Goal: Task Accomplishment & Management: Complete application form

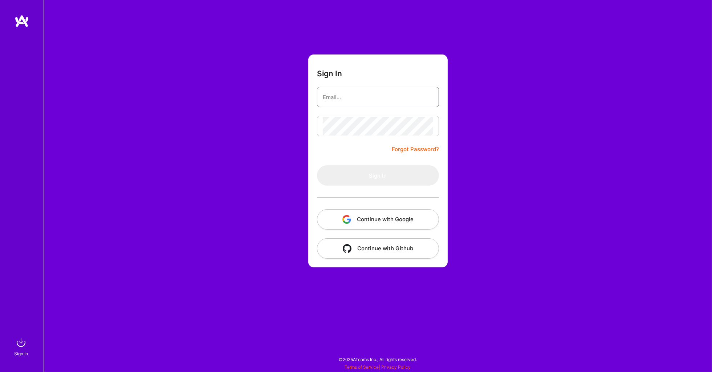
type input "geoffrey@mccaleb.me"
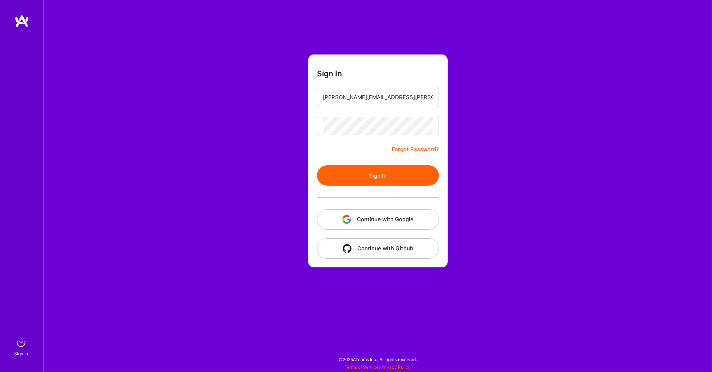
click at [357, 175] on button "Sign In" at bounding box center [378, 175] width 122 height 20
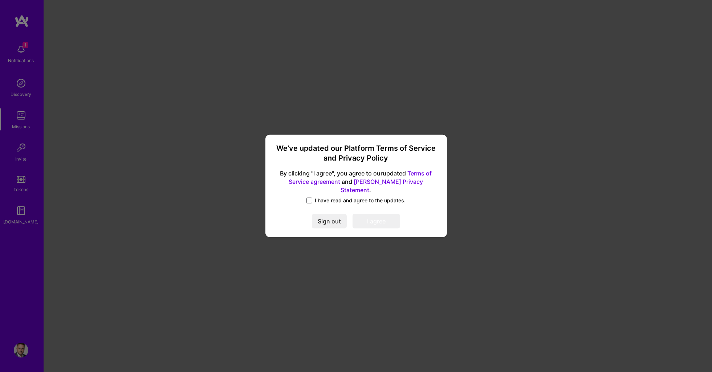
click at [308, 198] on span at bounding box center [309, 201] width 6 height 6
click at [0, 0] on input "I have read and agree to the updates." at bounding box center [0, 0] width 0 height 0
click at [371, 221] on button "I agree" at bounding box center [377, 221] width 48 height 15
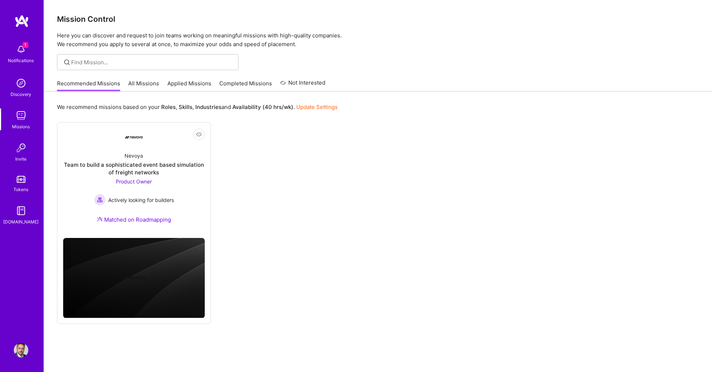
click at [141, 83] on link "All Missions" at bounding box center [144, 86] width 31 height 12
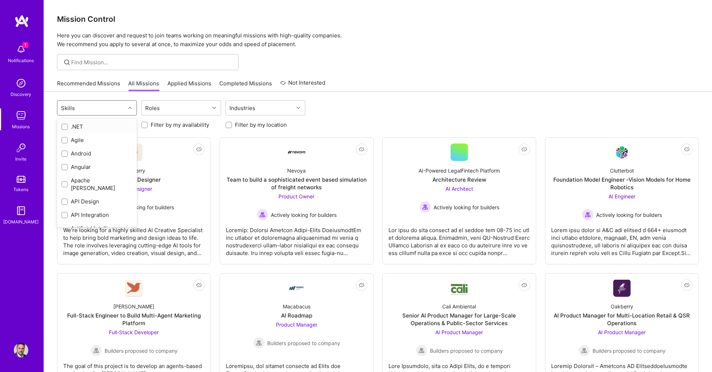
click at [91, 105] on div "Skills" at bounding box center [91, 108] width 68 height 15
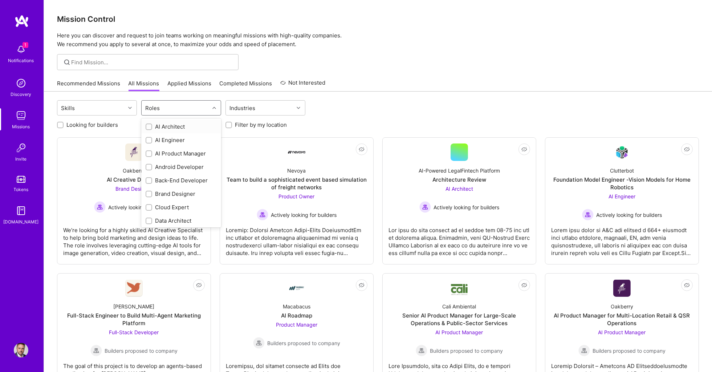
click at [159, 107] on div "Roles" at bounding box center [153, 108] width 18 height 11
click at [148, 151] on input "checkbox" at bounding box center [149, 153] width 5 height 5
checkbox input "true"
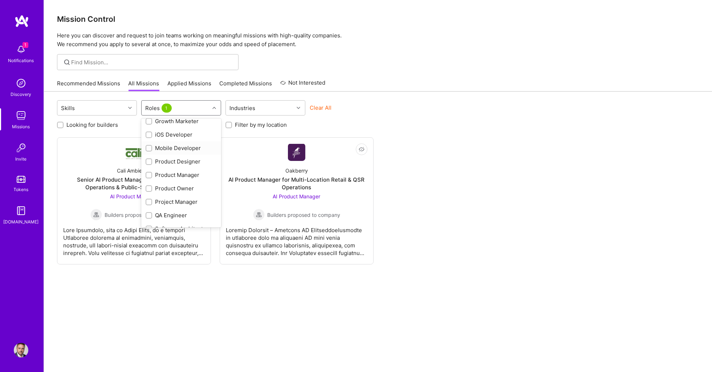
scroll to position [212, 0]
click at [147, 167] on input "checkbox" at bounding box center [149, 169] width 5 height 5
checkbox input "true"
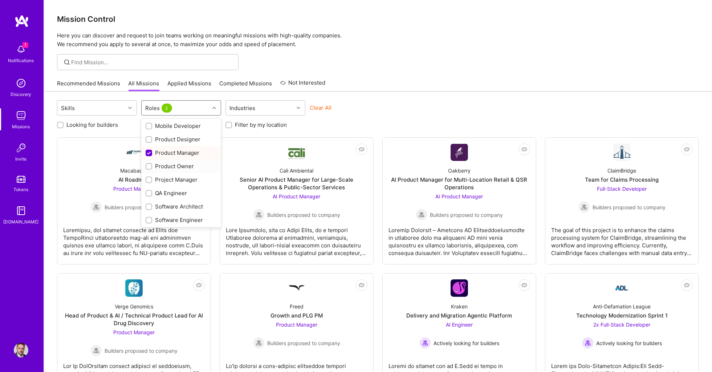
scroll to position [231, 0]
click at [150, 162] on input "checkbox" at bounding box center [149, 164] width 5 height 5
checkbox input "true"
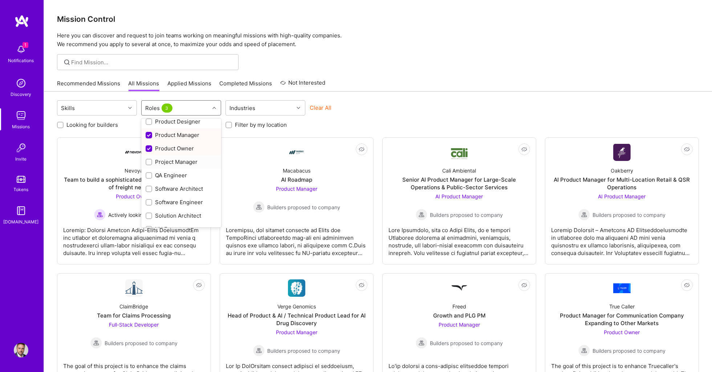
scroll to position [247, 0]
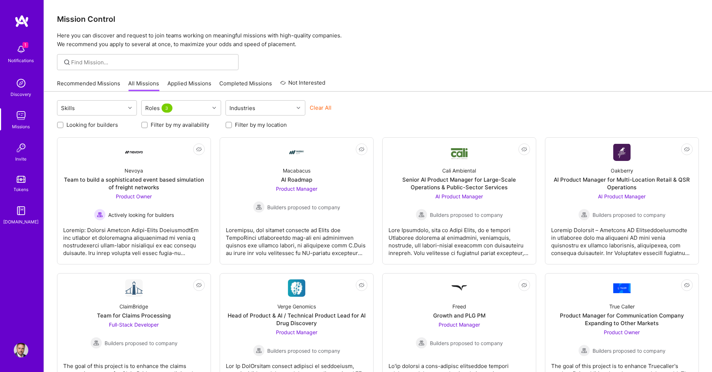
click at [386, 117] on div "Looking for builders Filter by my availability Filter by my location" at bounding box center [378, 122] width 642 height 11
click at [103, 106] on div "Skills" at bounding box center [91, 108] width 68 height 15
click at [312, 130] on div "option .NET focused, 1 of 78. 78 results available. Use Up and Down to choose o…" at bounding box center [378, 318] width 668 height 454
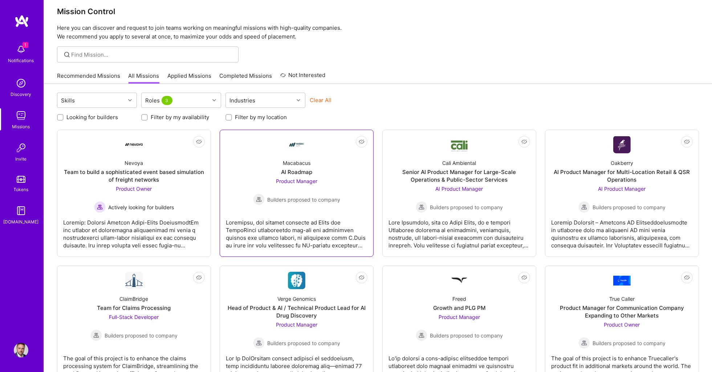
scroll to position [11, 0]
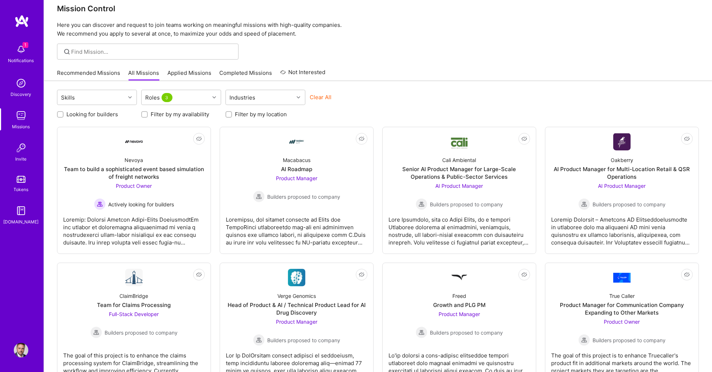
click at [263, 112] on label "Filter by my location" at bounding box center [261, 114] width 52 height 8
click at [232, 112] on input "Filter by my location" at bounding box center [229, 114] width 5 height 5
click at [263, 112] on label "Filter by my location" at bounding box center [261, 114] width 52 height 8
click at [233, 112] on input "Filter by my location" at bounding box center [229, 114] width 7 height 7
checkbox input "false"
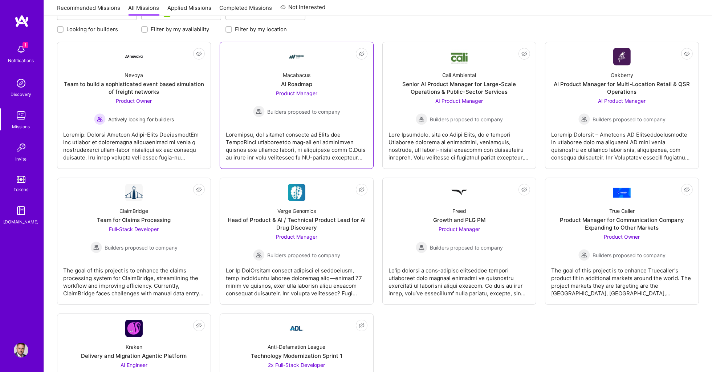
scroll to position [108, 0]
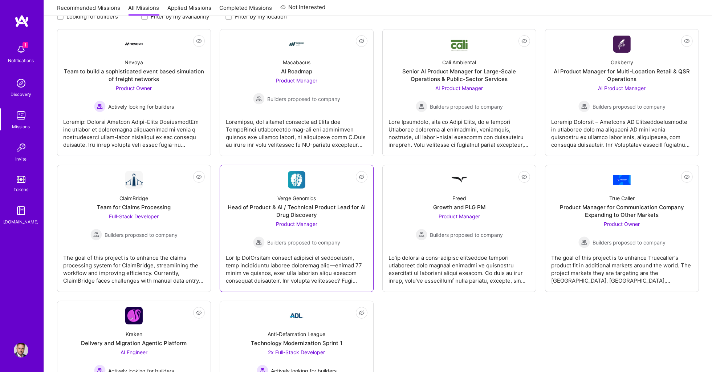
click at [237, 217] on div "Verge Genomics Head of Product & AI / Technical Product Lead for AI Drug Discov…" at bounding box center [297, 218] width 142 height 60
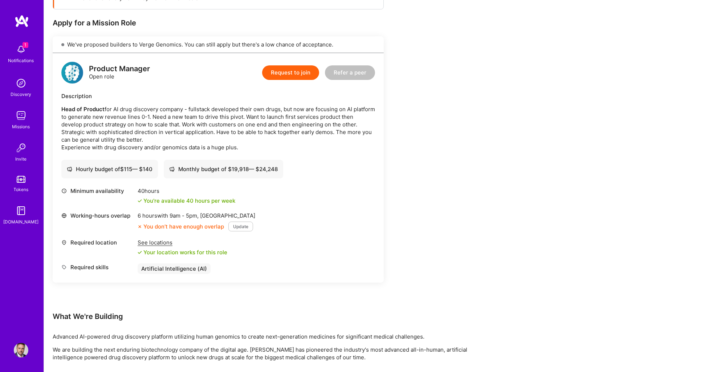
scroll to position [137, 0]
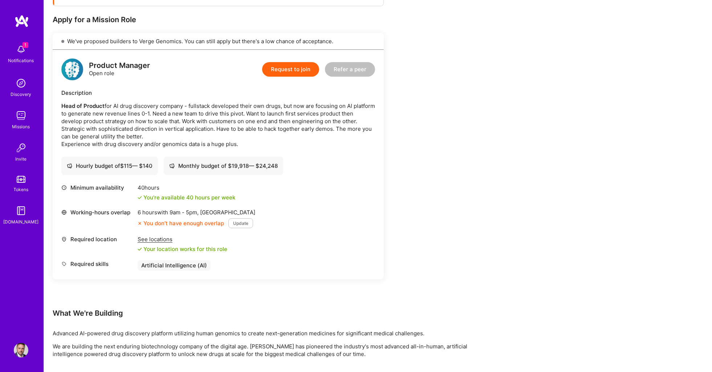
click at [239, 218] on button "Update" at bounding box center [240, 223] width 25 height 10
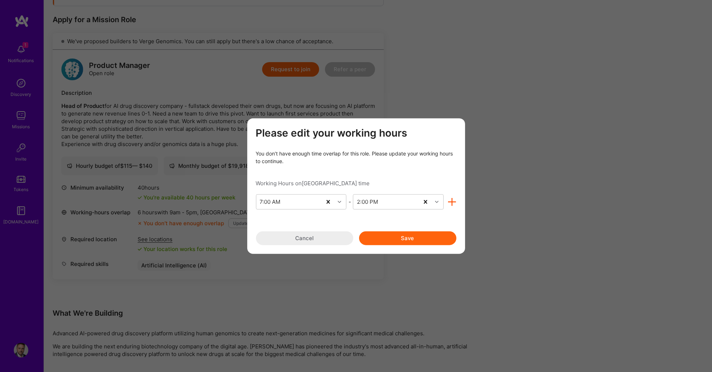
click at [280, 237] on button "Cancel" at bounding box center [304, 238] width 97 height 14
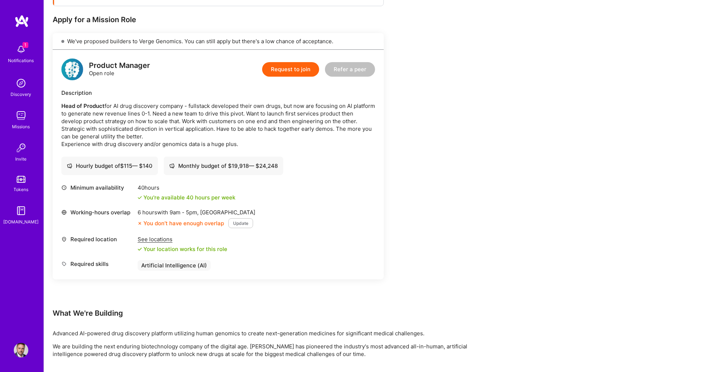
click at [241, 218] on button "Update" at bounding box center [240, 223] width 25 height 10
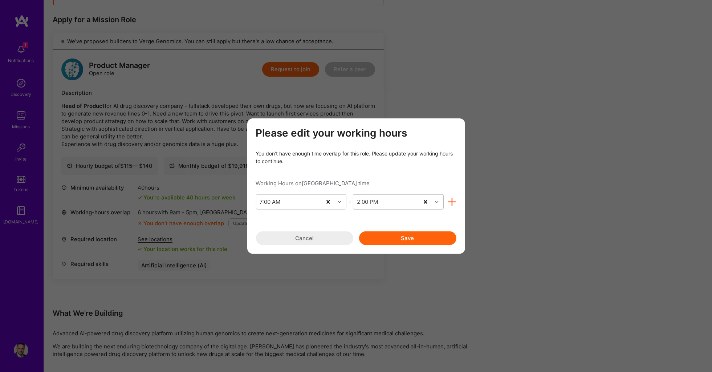
click at [374, 202] on div "2:00 PM" at bounding box center [367, 202] width 21 height 8
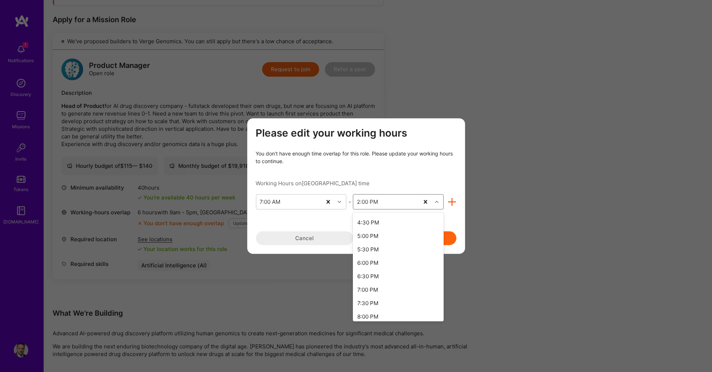
scroll to position [255, 0]
click at [373, 227] on div "5:00 PM" at bounding box center [398, 233] width 91 height 13
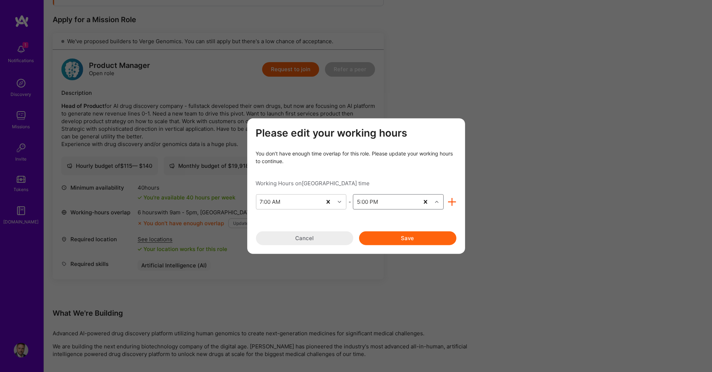
click at [395, 236] on button "Save" at bounding box center [407, 238] width 97 height 14
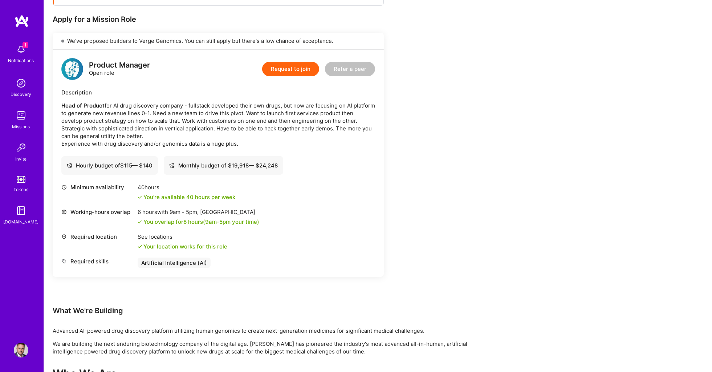
scroll to position [136, 0]
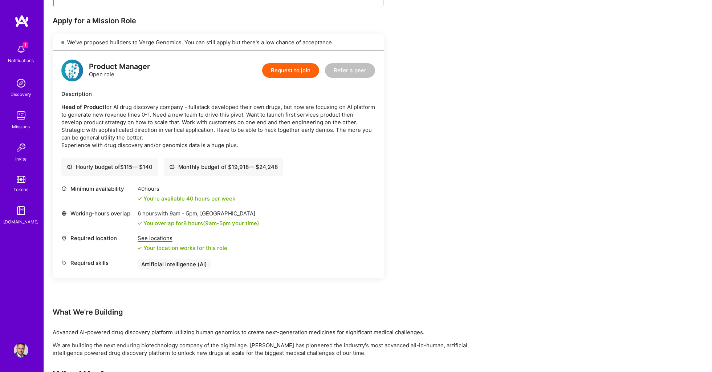
click at [156, 234] on div "See locations" at bounding box center [183, 238] width 90 height 8
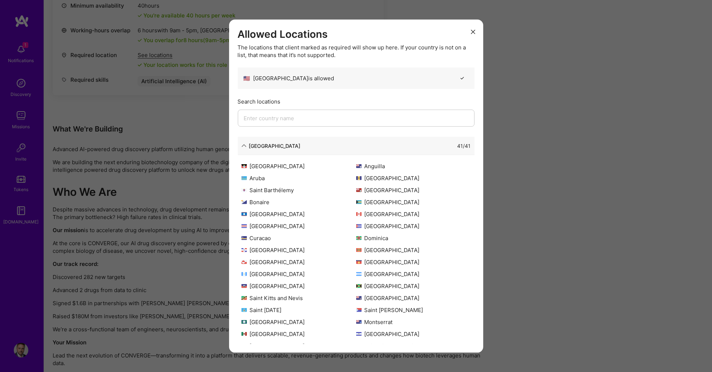
scroll to position [0, 0]
click at [243, 142] on div "North America" at bounding box center [270, 146] width 59 height 8
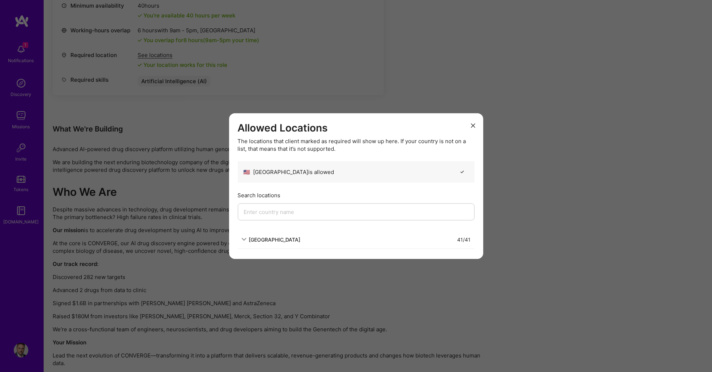
click at [473, 123] on button "modal" at bounding box center [473, 125] width 9 height 12
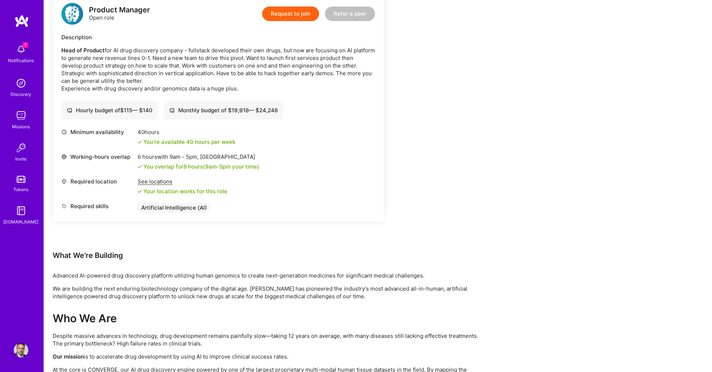
scroll to position [115, 0]
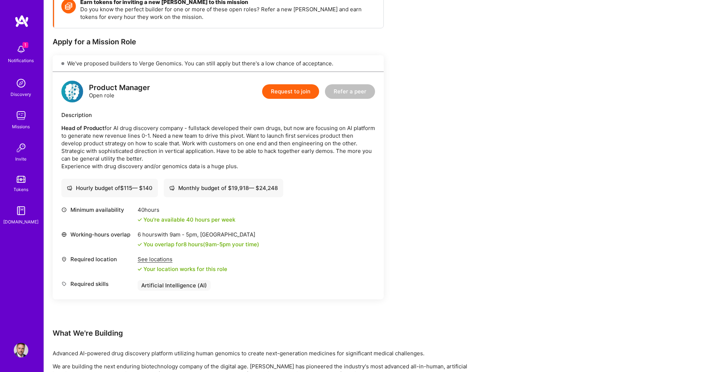
click at [292, 93] on button "Request to join" at bounding box center [290, 91] width 57 height 15
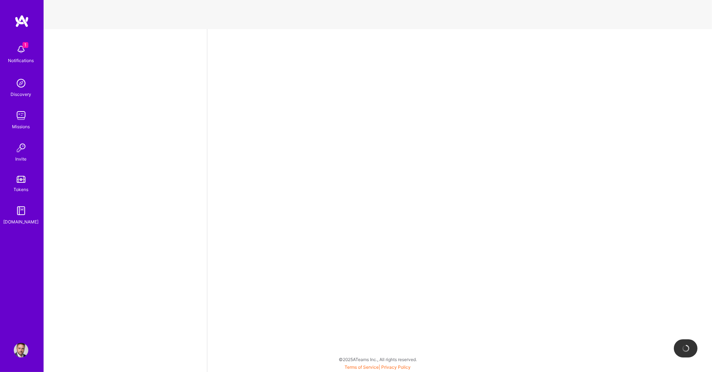
select select "US"
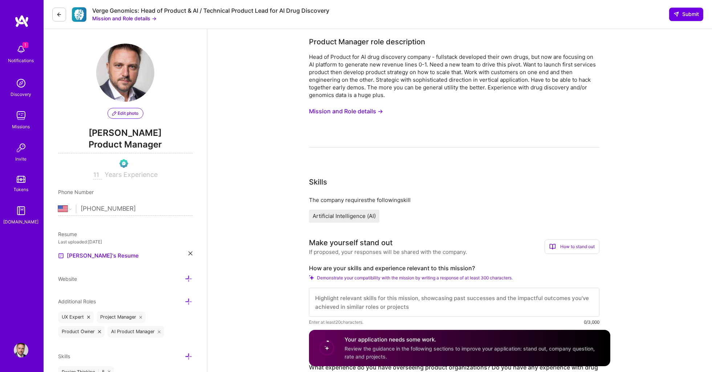
click at [190, 251] on icon at bounding box center [190, 253] width 4 height 4
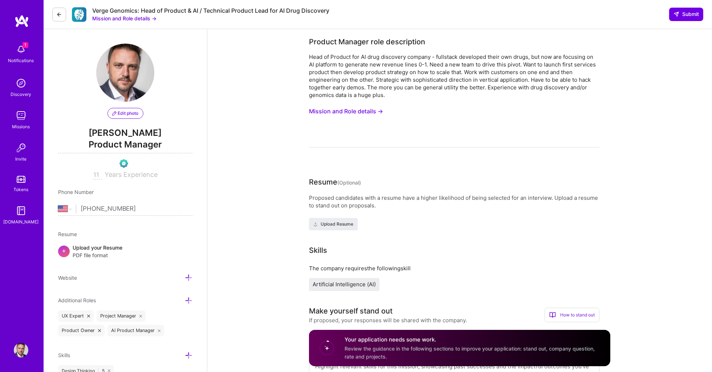
click at [96, 249] on div "Upload your Resume PDF file format" at bounding box center [98, 251] width 50 height 15
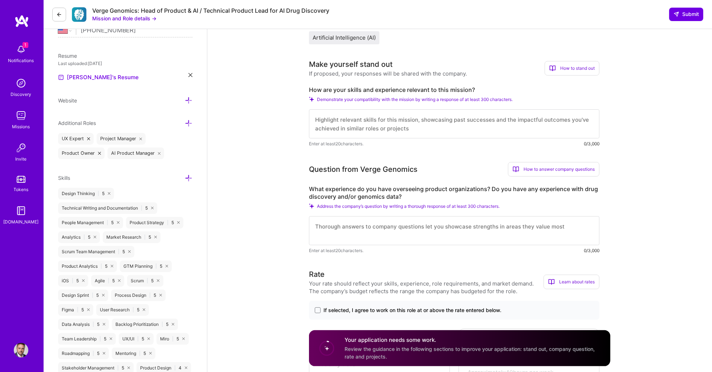
scroll to position [179, 0]
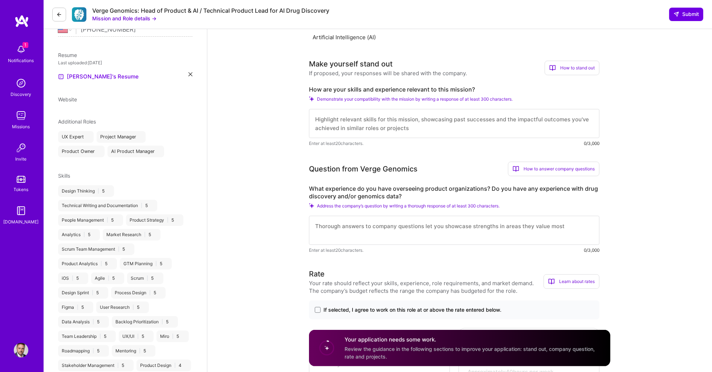
select select "US"
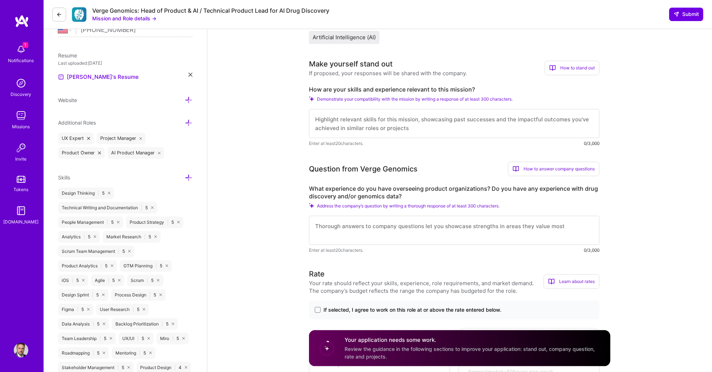
click at [344, 226] on textarea at bounding box center [454, 230] width 290 height 29
type textarea "O"
paste textarea "I bring over a decade of product management experience across Fintech, Payments…"
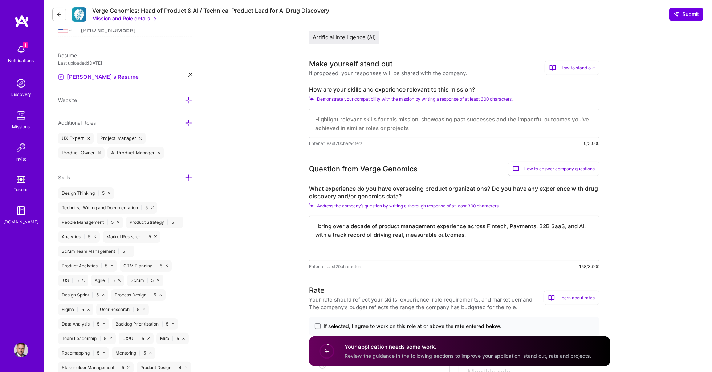
paste textarea "I haven’t worked directly in healthcare before. But I could’ve said the same ab…"
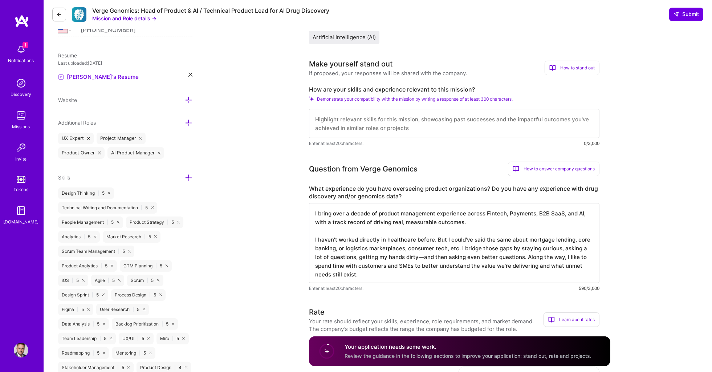
click at [414, 231] on textarea "I bring over a decade of product management experience across Fintech, Payments…" at bounding box center [454, 243] width 290 height 80
click at [395, 232] on textarea "I bring over a decade of product management experience across Fintech, Payments…" at bounding box center [454, 243] width 290 height 80
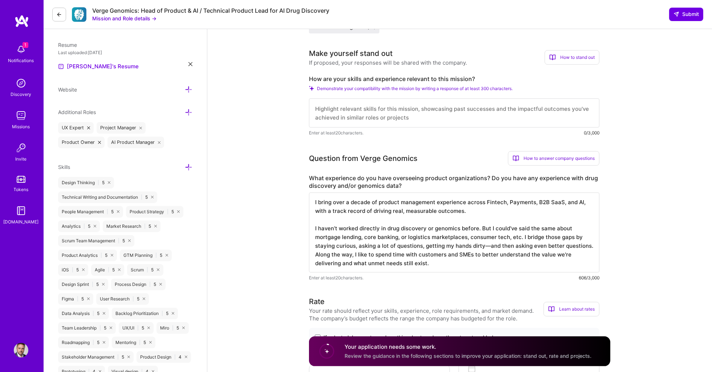
scroll to position [190, 0]
click at [403, 228] on textarea "I bring over a decade of product management experience across Fintech, Payments…" at bounding box center [454, 231] width 290 height 80
click at [463, 228] on textarea "I bring over a decade of product management experience across Fintech, Payments…" at bounding box center [454, 231] width 290 height 80
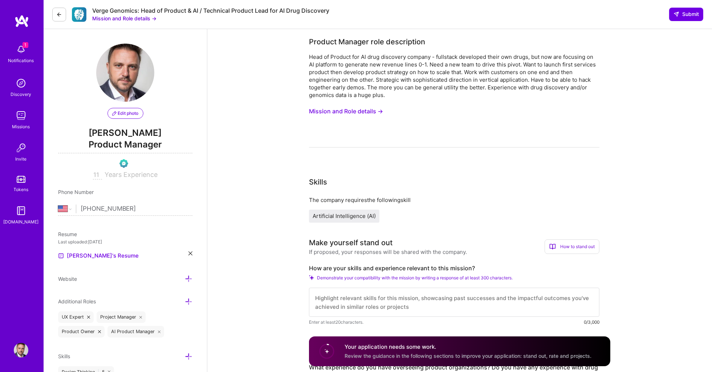
scroll to position [0, 0]
type textarea "I bring over a decade of product management experience across Fintech, Payments…"
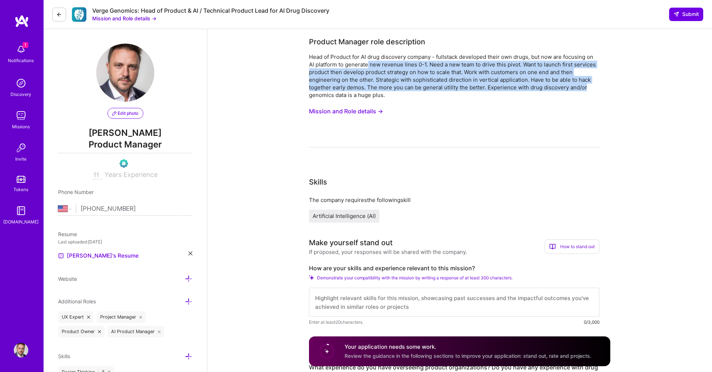
drag, startPoint x: 367, startPoint y: 62, endPoint x: 597, endPoint y: 88, distance: 230.6
click at [597, 88] on div "Head of Product for AI drug discovery company - fullstack developed their own d…" at bounding box center [454, 76] width 290 height 46
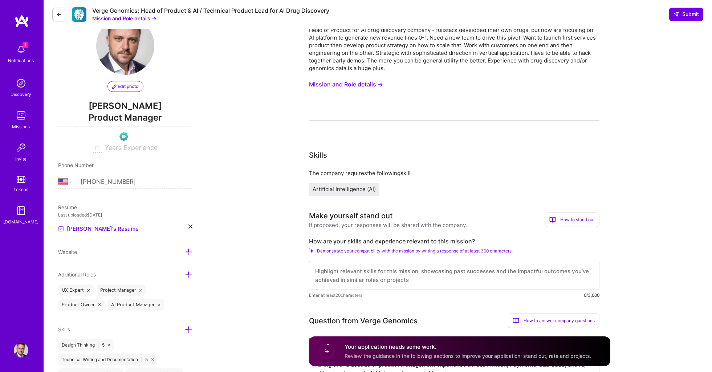
scroll to position [28, 0]
click at [345, 264] on textarea at bounding box center [454, 274] width 290 height 29
paste textarea "At [GEOGRAPHIC_DATA], I led development of a next-gen Mortgage B2B & B2B2C SaaS…"
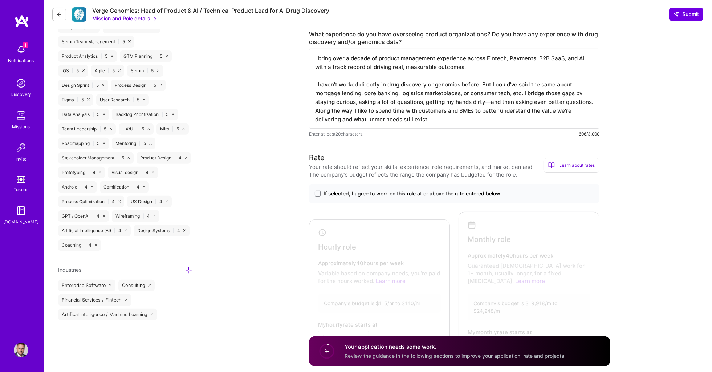
scroll to position [391, 0]
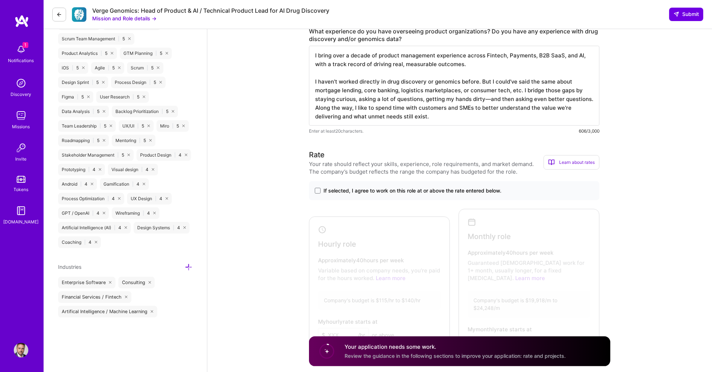
type textarea "At [GEOGRAPHIC_DATA], I led development of a next-gen Mortgage B2B & B2B2C SaaS…"
click at [313, 182] on div "If selected, I agree to work on this role at or above the rate entered below." at bounding box center [454, 190] width 290 height 19
click at [318, 188] on span at bounding box center [318, 191] width 6 height 6
click at [0, 0] on input "If selected, I agree to work on this role at or above the rate entered below." at bounding box center [0, 0] width 0 height 0
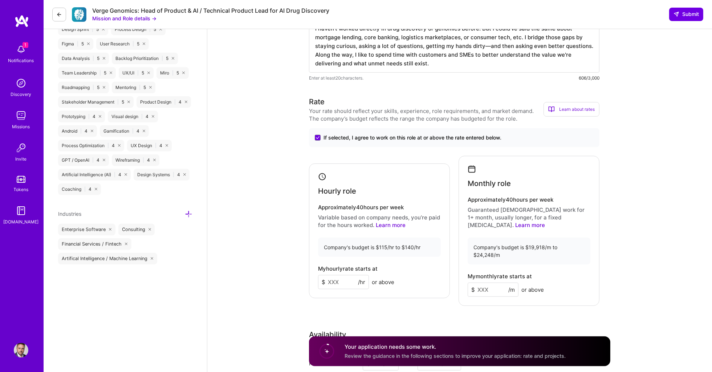
scroll to position [448, 0]
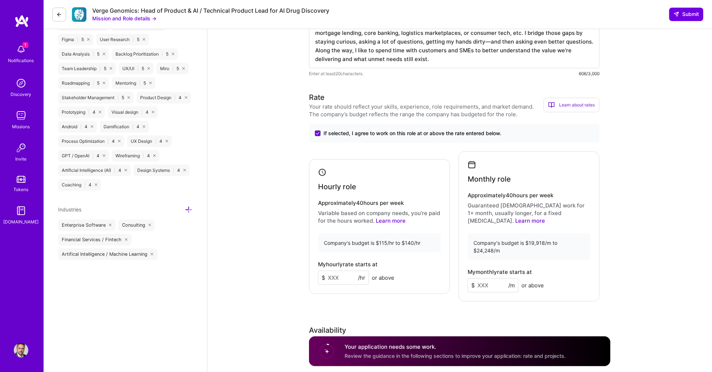
click at [345, 270] on input at bounding box center [343, 277] width 51 height 14
type input "140"
click at [483, 278] on input at bounding box center [493, 285] width 51 height 14
click at [488, 278] on input at bounding box center [493, 285] width 51 height 14
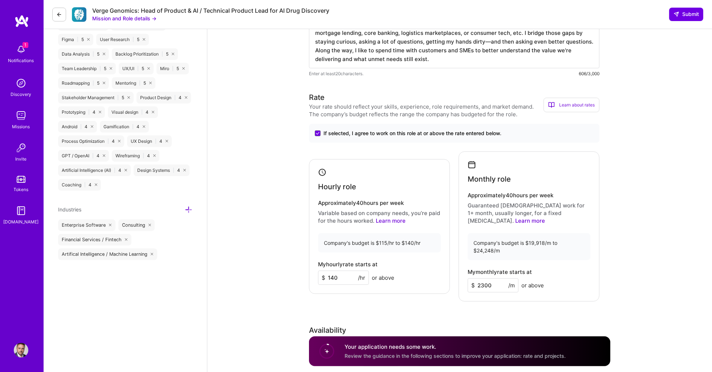
click at [488, 278] on input "2300" at bounding box center [493, 285] width 51 height 14
type input "23000"
click at [606, 260] on div "Rate Your rate should reflect your skills, experience, role requirements, and m…" at bounding box center [459, 259] width 301 height 335
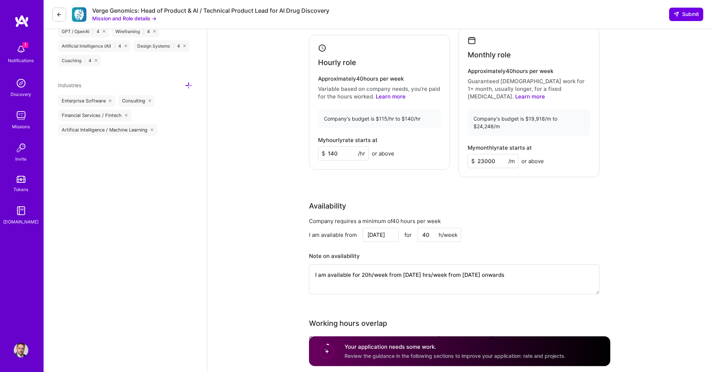
scroll to position [578, 0]
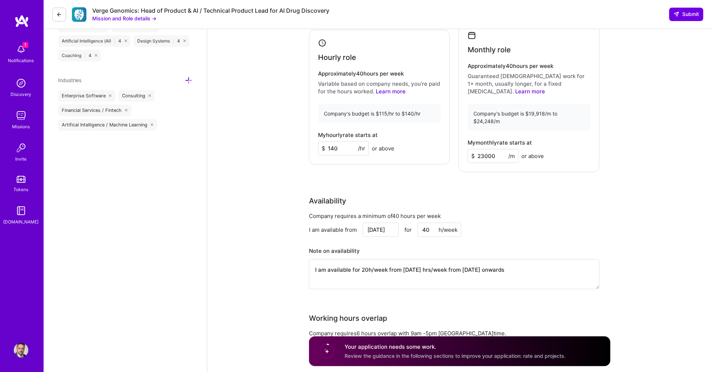
click at [364, 259] on textarea "I am available for 20h/week from July 17th, 40 hrs/week from July 24th onwards" at bounding box center [454, 274] width 290 height 30
drag, startPoint x: 429, startPoint y: 243, endPoint x: 361, endPoint y: 242, distance: 67.9
click at [361, 259] on textarea "I am available for 20h/week from July 17th, 40 hrs/week from July 24th onwards" at bounding box center [454, 274] width 290 height 30
click at [415, 259] on textarea "I am available for 40 hrs/week from July 24th onwards" at bounding box center [454, 274] width 290 height 30
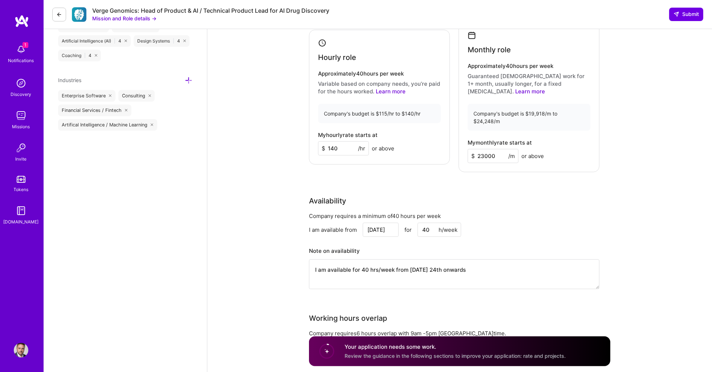
click at [455, 259] on textarea "I am available for 40 hrs/week from September 8th 24th onwards" at bounding box center [454, 274] width 290 height 30
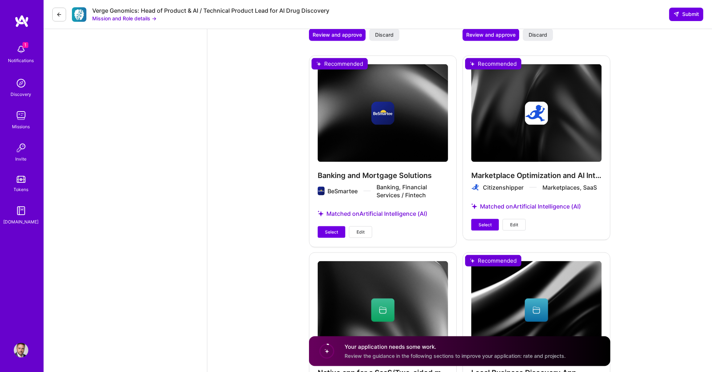
scroll to position [1554, 0]
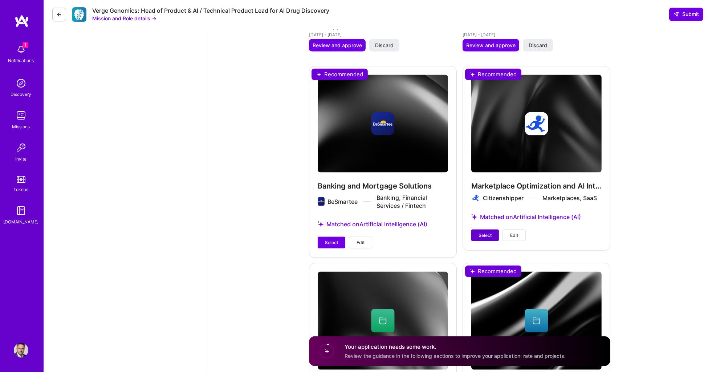
type textarea "I am available for 40 hrs/week from September 8th onwards"
click at [485, 232] on span "Select" at bounding box center [485, 235] width 13 height 7
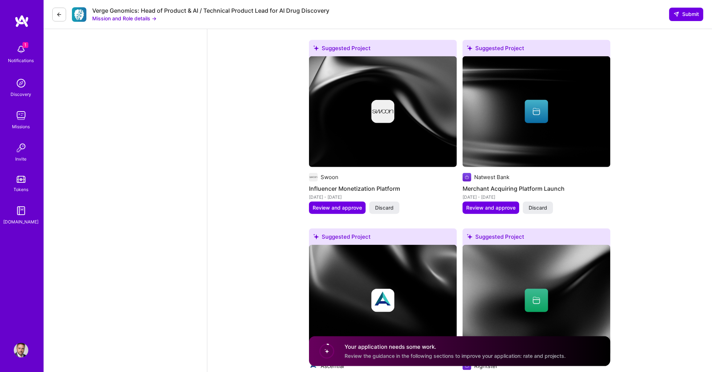
scroll to position [1200, 0]
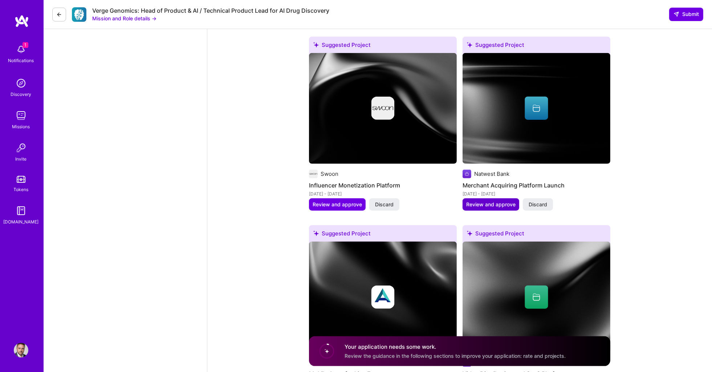
click at [485, 201] on span "Review and approve" at bounding box center [490, 204] width 49 height 7
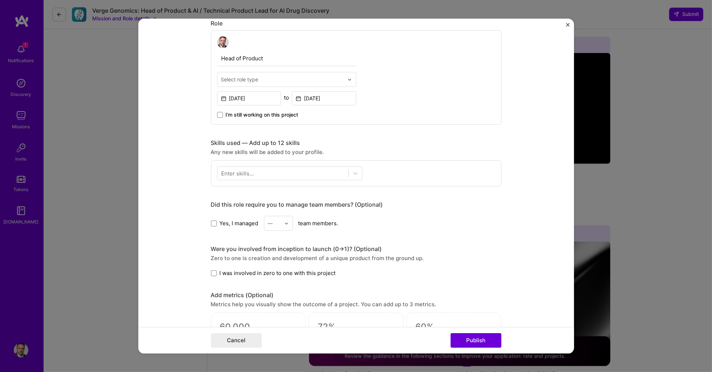
scroll to position [239, 0]
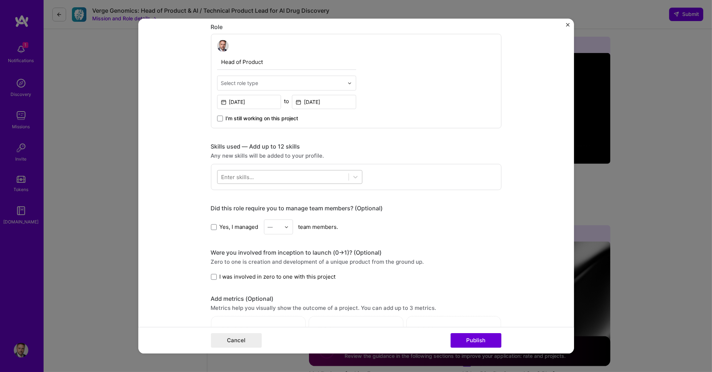
click at [256, 174] on div at bounding box center [282, 177] width 131 height 12
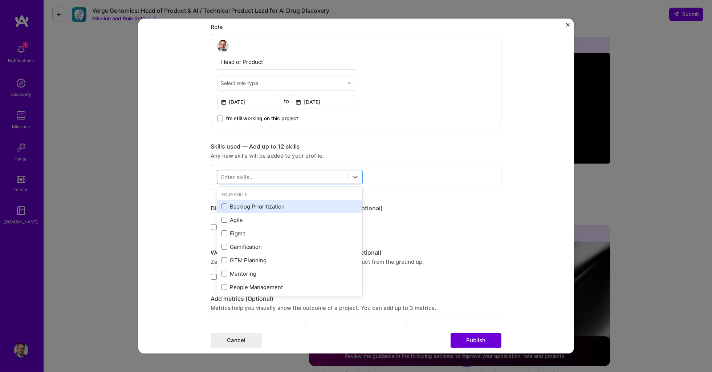
click at [232, 204] on div "Backlog Prioritization" at bounding box center [289, 207] width 137 height 8
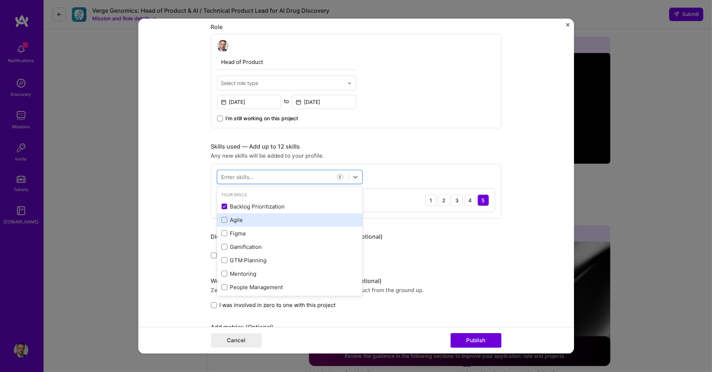
click at [230, 216] on div "Agile" at bounding box center [289, 220] width 137 height 8
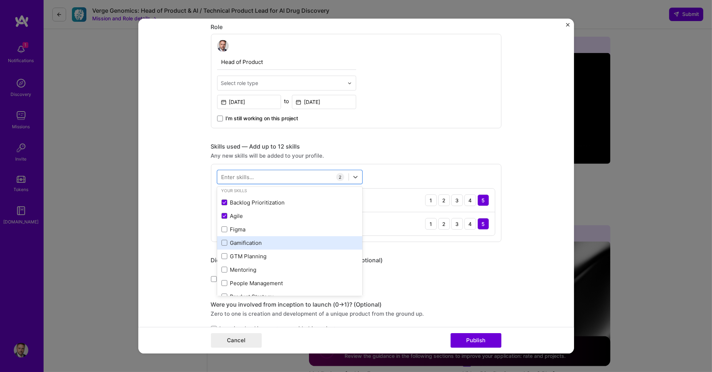
scroll to position [6, 0]
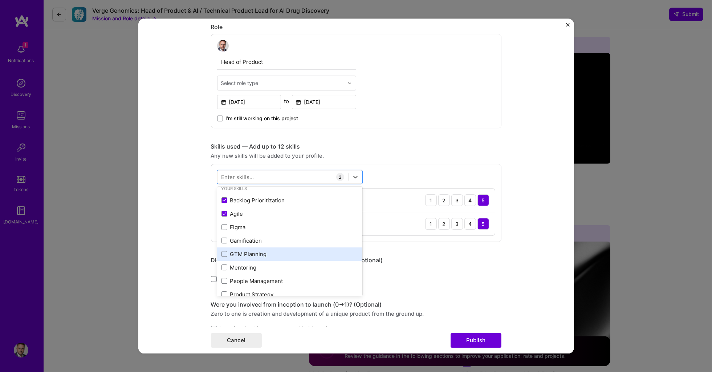
click at [275, 250] on div "GTM Planning" at bounding box center [289, 254] width 137 height 8
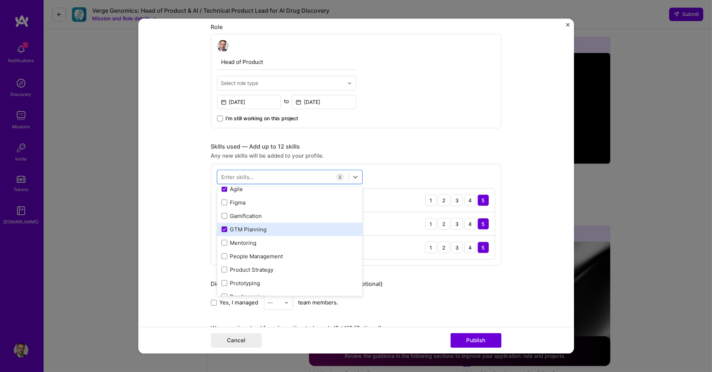
scroll to position [45, 0]
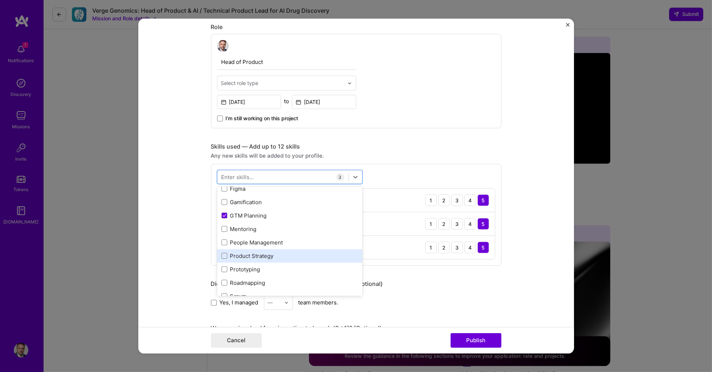
click at [275, 249] on div "Product Strategy" at bounding box center [289, 255] width 145 height 13
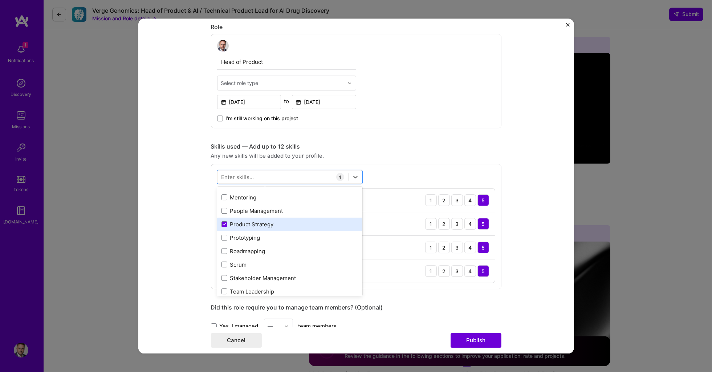
scroll to position [78, 0]
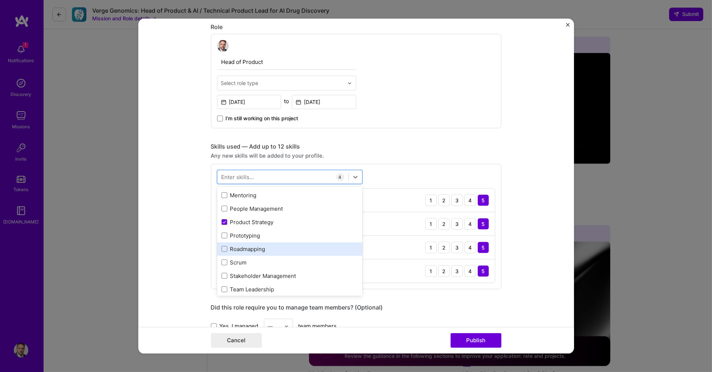
click at [288, 245] on div "Roadmapping" at bounding box center [289, 249] width 137 height 8
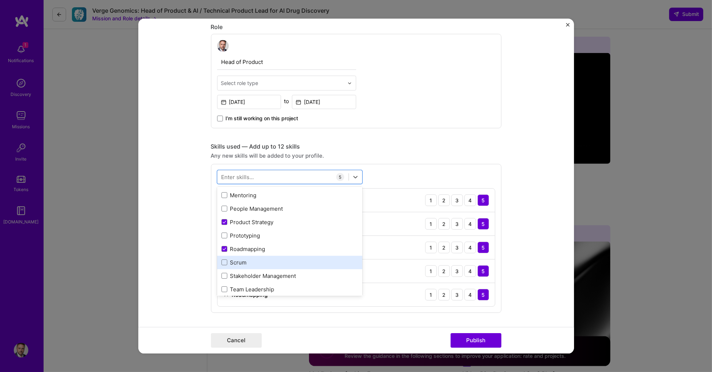
click at [280, 259] on div "Scrum" at bounding box center [289, 263] width 137 height 8
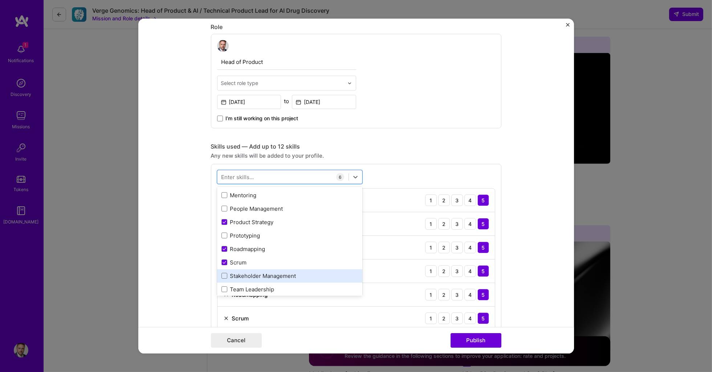
click at [306, 272] on div "Stakeholder Management" at bounding box center [289, 276] width 137 height 8
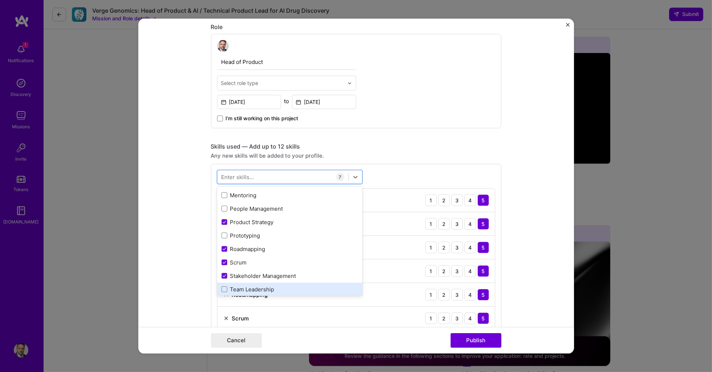
click at [299, 285] on div "Team Leadership" at bounding box center [289, 289] width 137 height 8
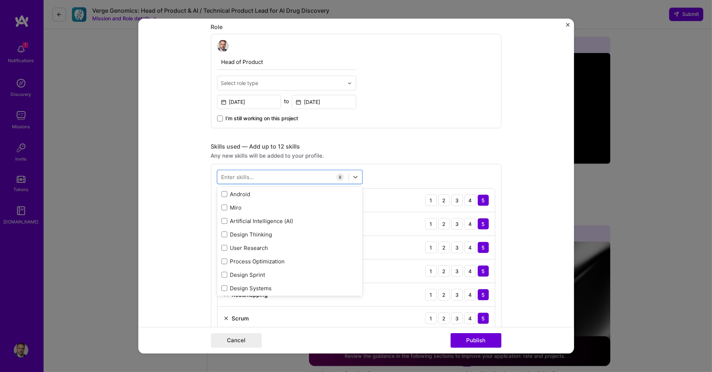
scroll to position [255, 0]
click at [312, 230] on div "Design Thinking" at bounding box center [289, 234] width 137 height 8
click at [312, 244] on div "User Research" at bounding box center [289, 248] width 137 height 8
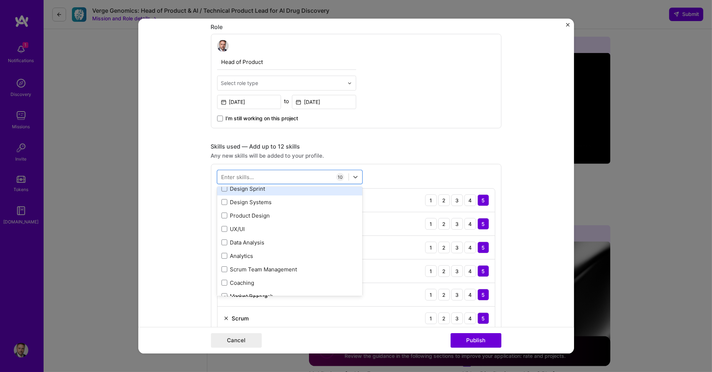
scroll to position [341, 0]
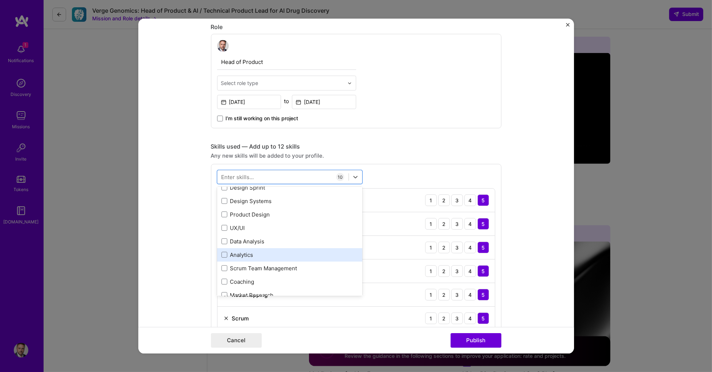
click at [334, 251] on div "Analytics" at bounding box center [289, 255] width 137 height 8
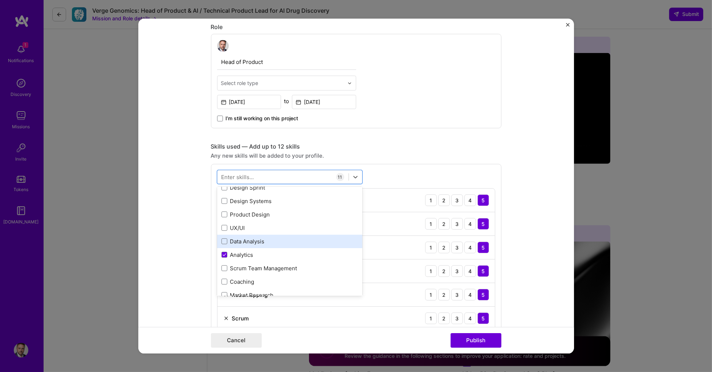
click at [333, 237] on div "Data Analysis" at bounding box center [289, 241] width 137 height 8
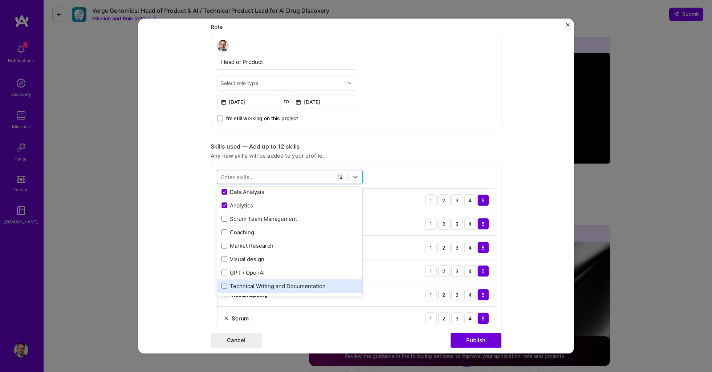
scroll to position [388, 0]
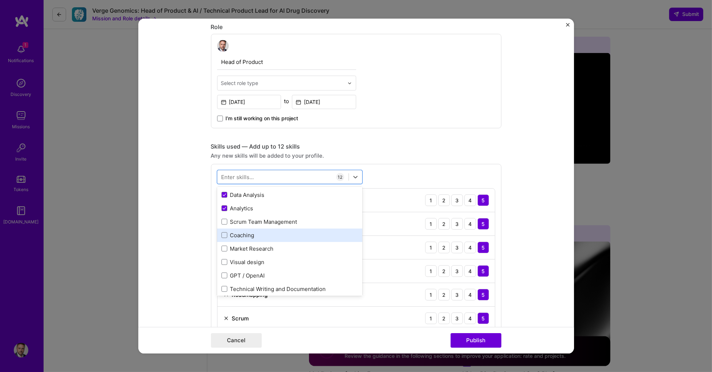
click at [315, 228] on div "Coaching" at bounding box center [289, 234] width 145 height 13
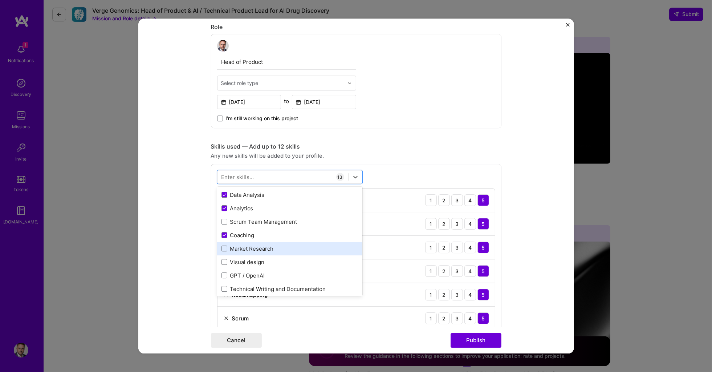
click at [315, 245] on div "Market Research" at bounding box center [289, 249] width 137 height 8
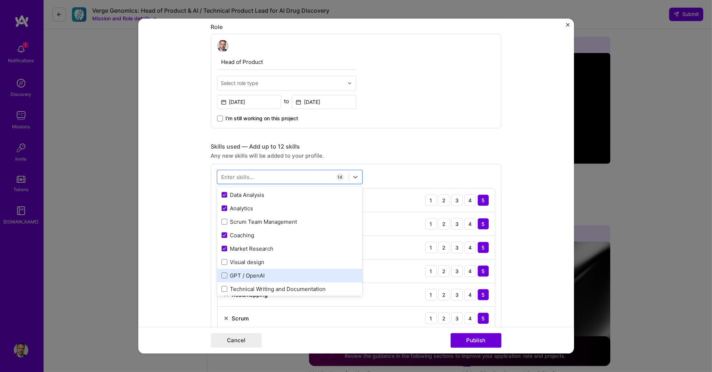
scroll to position [401, 0]
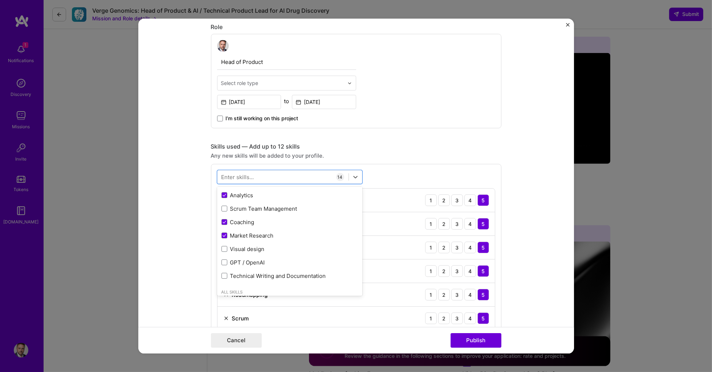
click at [416, 342] on div "Cancel Publish" at bounding box center [356, 340] width 290 height 15
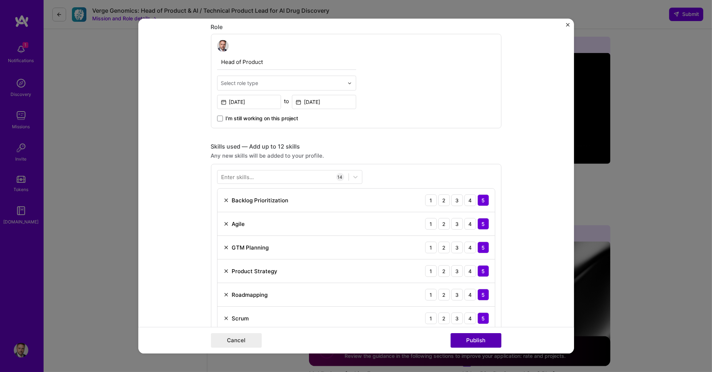
click at [472, 342] on button "Publish" at bounding box center [476, 340] width 51 height 15
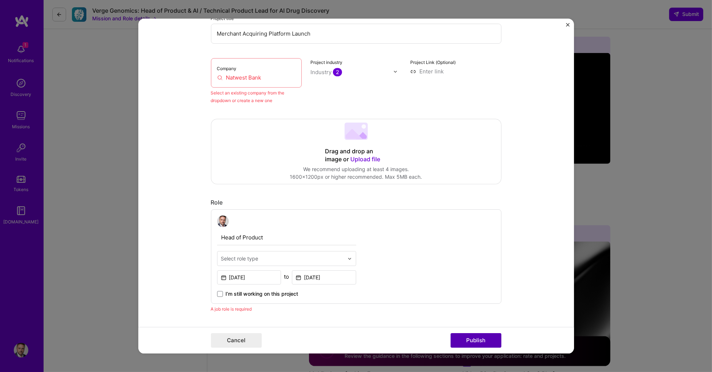
scroll to position [47, 0]
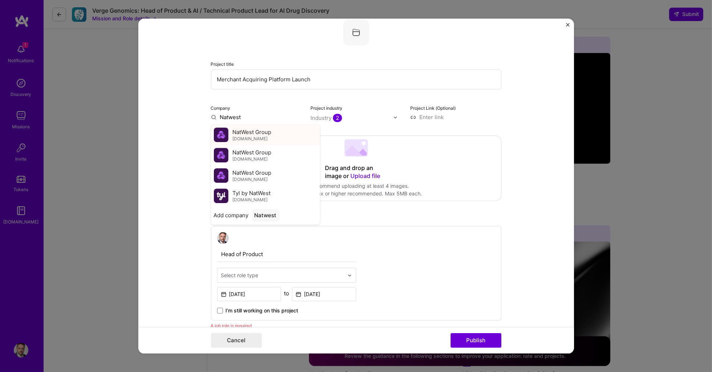
click at [261, 133] on span "NatWest Group" at bounding box center [252, 132] width 39 height 8
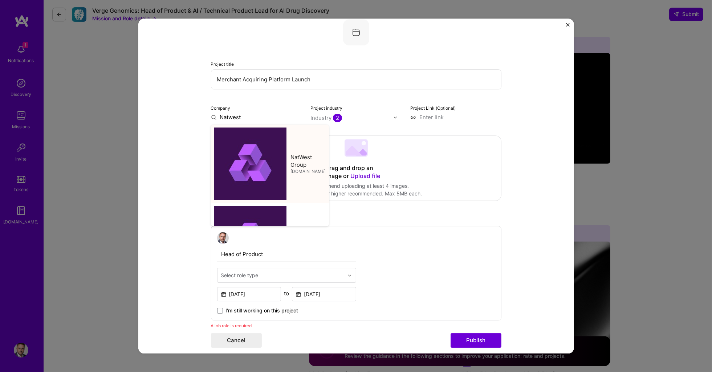
type input "NatWest Group"
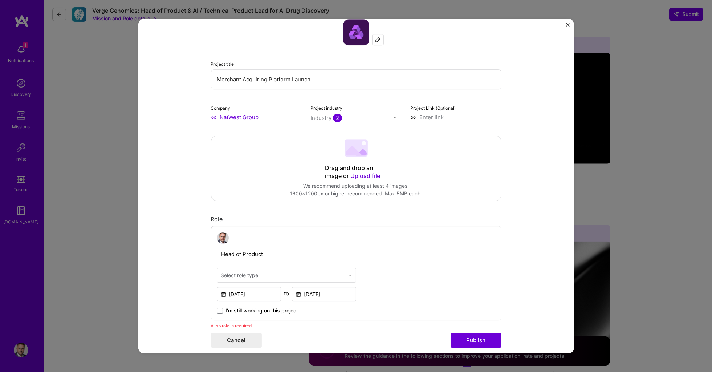
click at [199, 155] on form "Editing suggested project This project is suggested based on your LinkedIn, res…" at bounding box center [356, 186] width 436 height 335
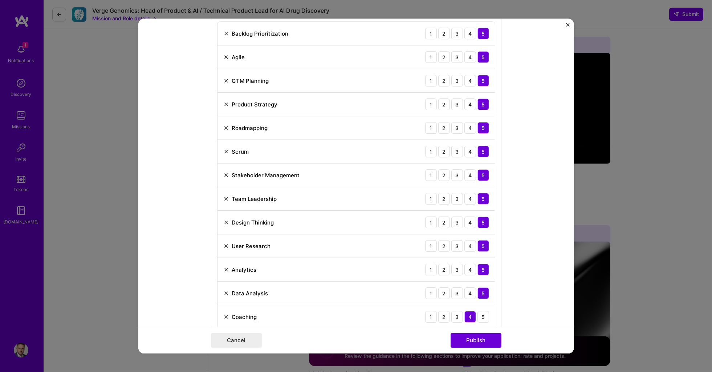
scroll to position [415, 0]
click at [227, 78] on img at bounding box center [226, 80] width 6 height 6
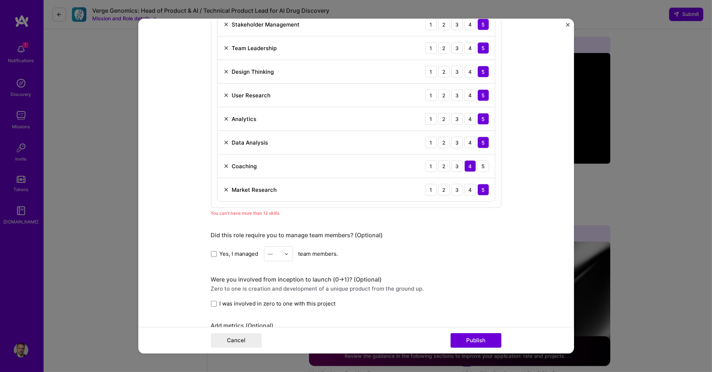
scroll to position [542, 0]
click at [224, 163] on img at bounding box center [226, 165] width 6 height 6
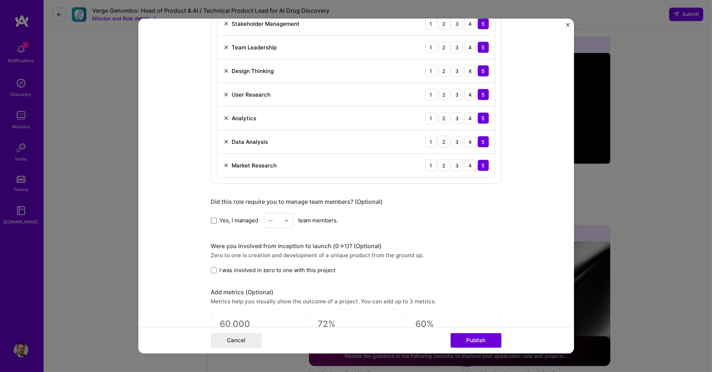
click at [215, 219] on span at bounding box center [214, 220] width 6 height 6
click at [0, 0] on input "Yes, I managed" at bounding box center [0, 0] width 0 height 0
click at [277, 220] on input "text" at bounding box center [274, 220] width 13 height 8
click at [276, 278] on div "12" at bounding box center [278, 284] width 25 height 13
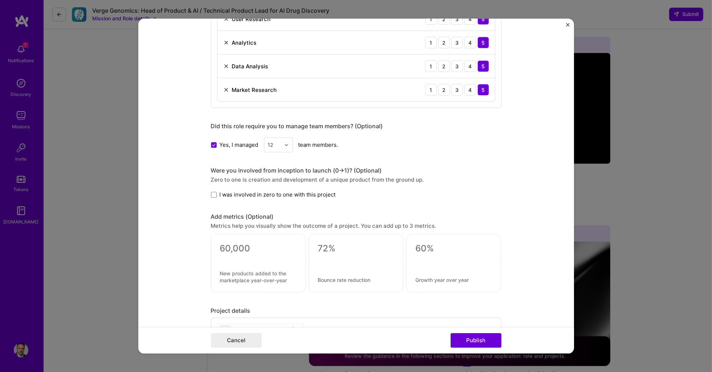
scroll to position [620, 0]
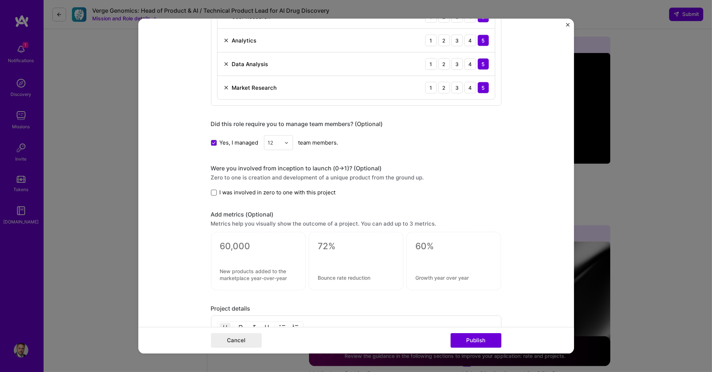
click at [212, 191] on span at bounding box center [214, 193] width 6 height 6
click at [0, 0] on input "I was involved in zero to one with this project" at bounding box center [0, 0] width 0 height 0
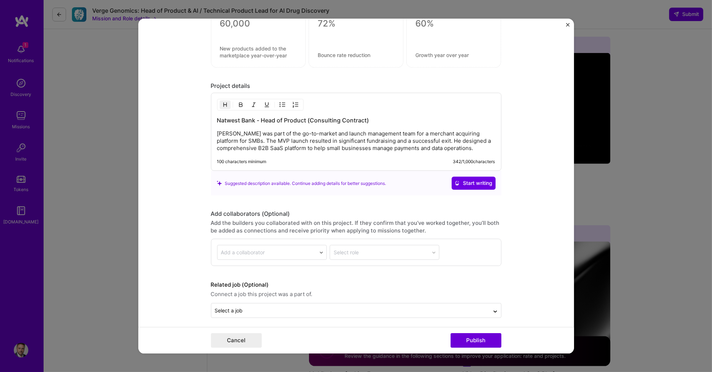
scroll to position [842, 0]
click at [483, 341] on button "Publish" at bounding box center [476, 340] width 51 height 15
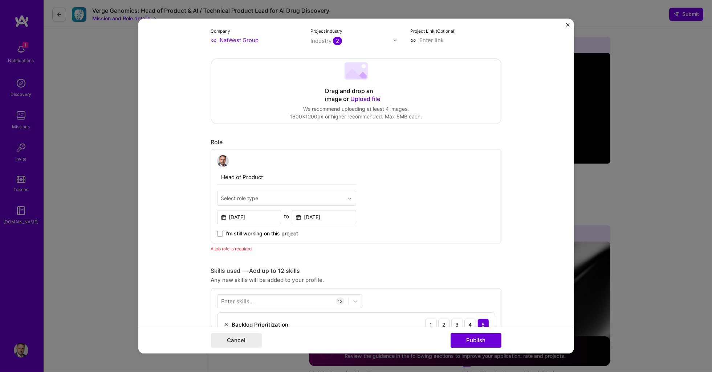
scroll to position [122, 0]
click at [268, 192] on div "Select role type" at bounding box center [282, 199] width 130 height 14
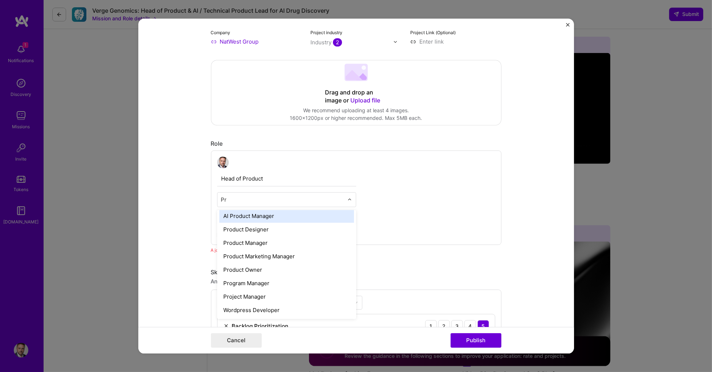
scroll to position [0, 0]
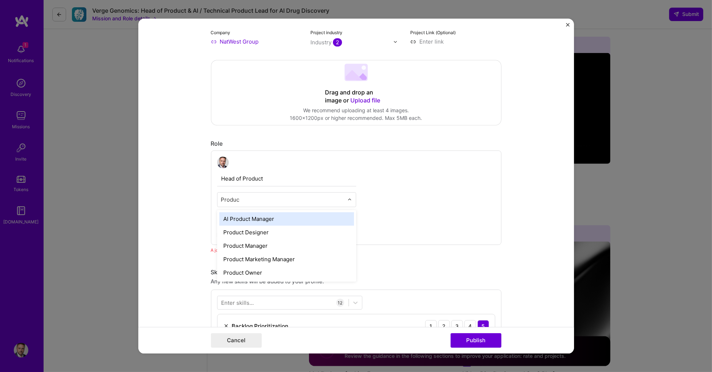
type input "Product"
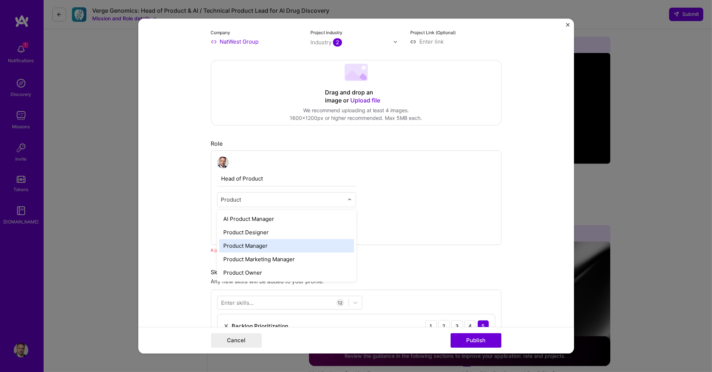
click at [238, 240] on div "Product Manager" at bounding box center [286, 245] width 135 height 13
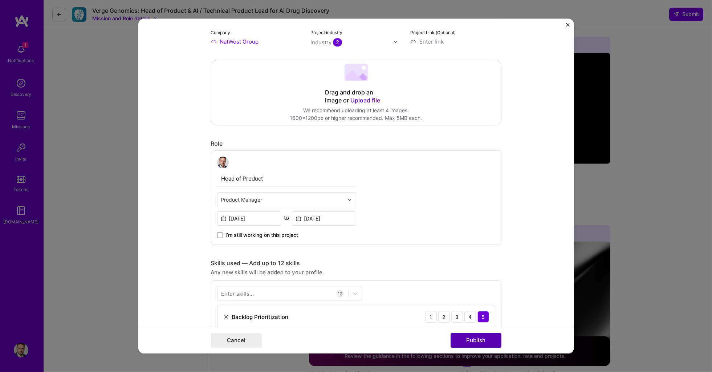
click at [470, 342] on button "Publish" at bounding box center [476, 340] width 51 height 15
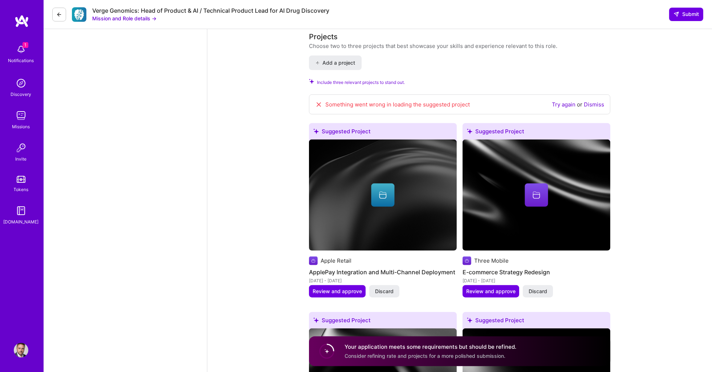
scroll to position [922, 0]
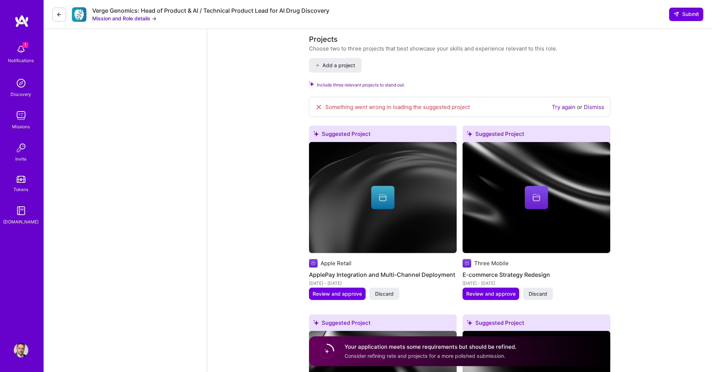
click at [565, 103] on link "Try again" at bounding box center [564, 106] width 24 height 7
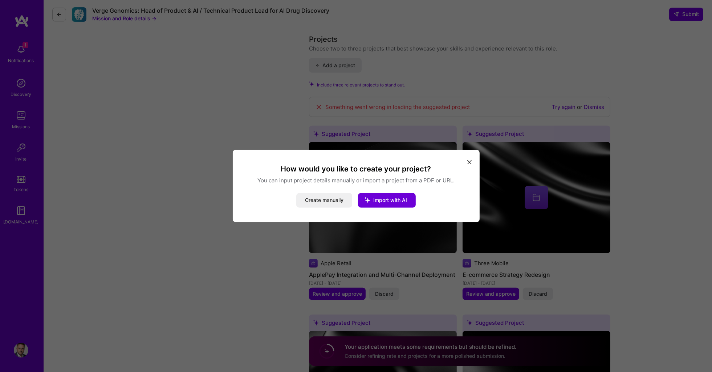
click at [470, 163] on icon "modal" at bounding box center [469, 162] width 4 height 4
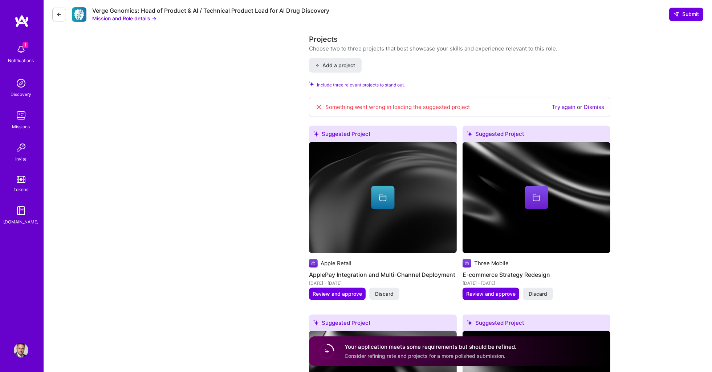
click at [317, 103] on icon at bounding box center [318, 106] width 7 height 7
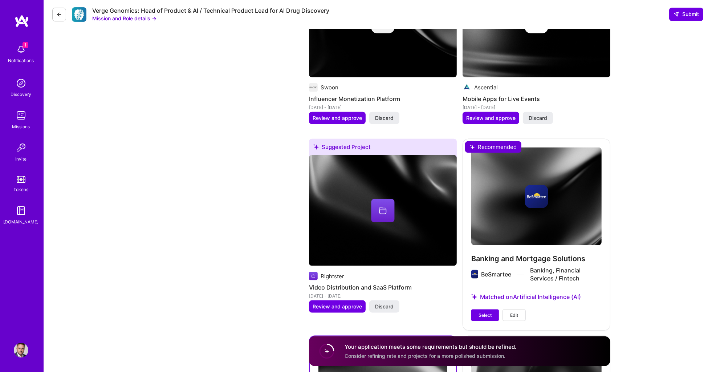
scroll to position [1288, 0]
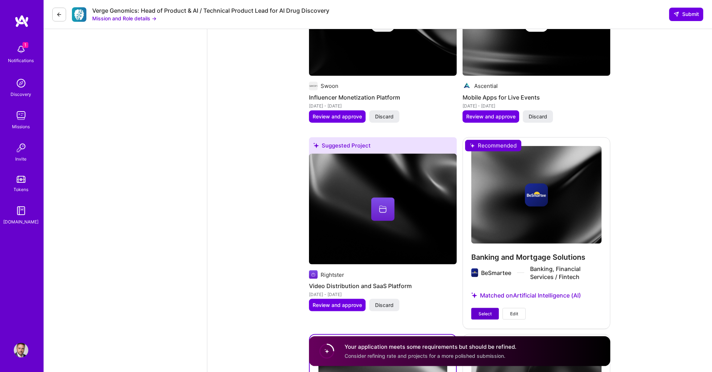
click at [481, 310] on span "Select" at bounding box center [485, 313] width 13 height 7
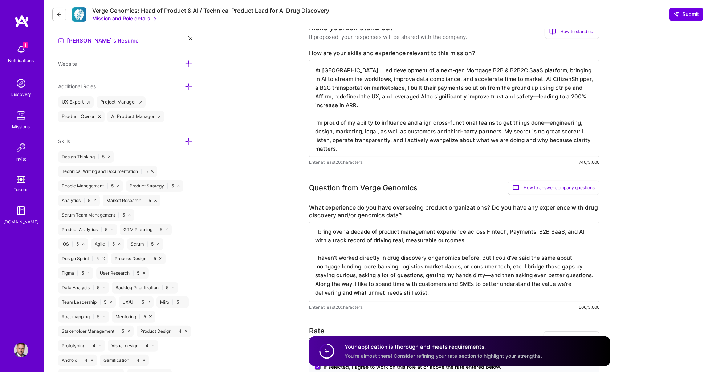
scroll to position [210, 0]
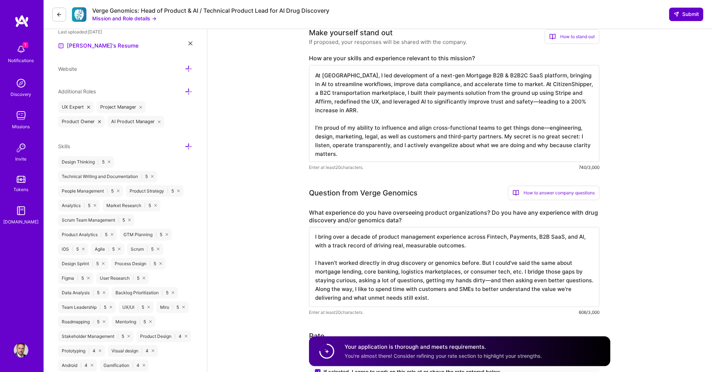
click at [684, 14] on span "Submit" at bounding box center [686, 14] width 25 height 7
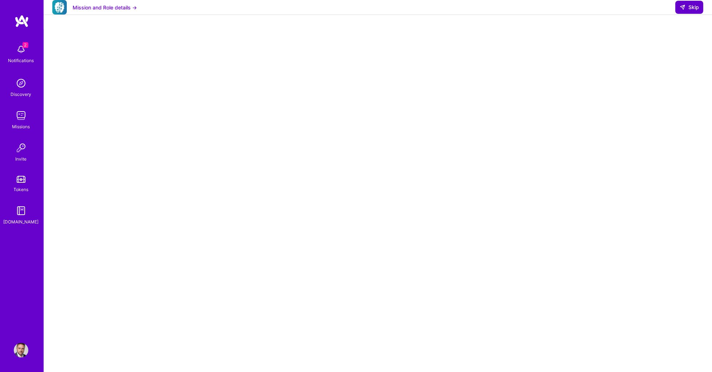
scroll to position [27, 0]
click at [694, 11] on span "Skip" at bounding box center [689, 7] width 19 height 7
select select "US"
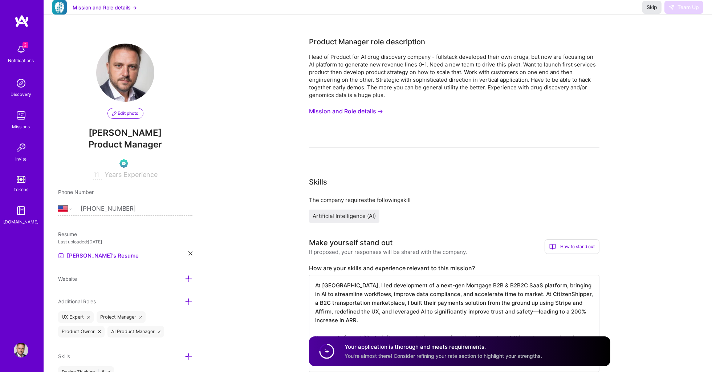
click at [652, 11] on span "Skip" at bounding box center [652, 7] width 11 height 7
click at [651, 11] on span "Skip" at bounding box center [652, 7] width 11 height 7
click at [654, 11] on span "Skip" at bounding box center [652, 7] width 11 height 7
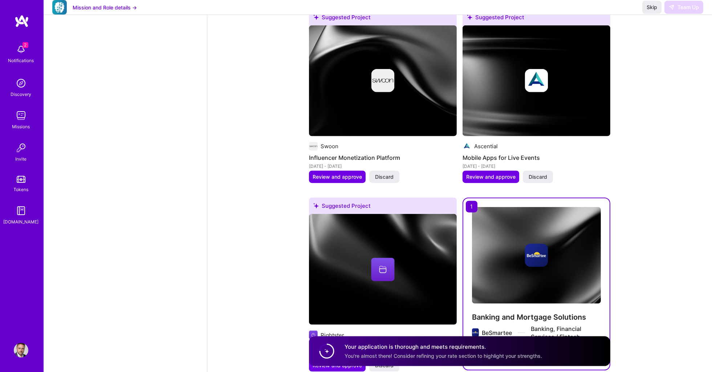
scroll to position [1177, 0]
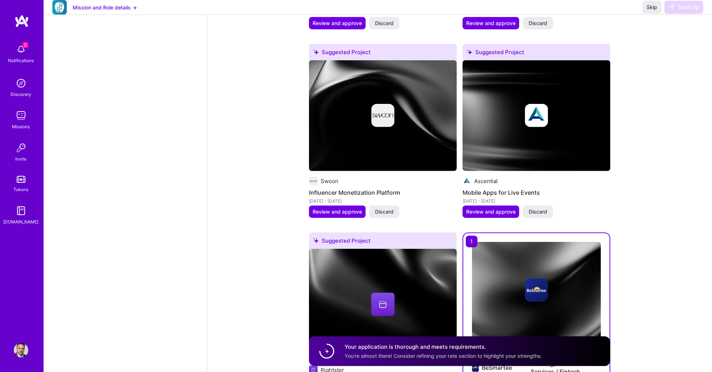
click at [21, 209] on img at bounding box center [21, 210] width 15 height 15
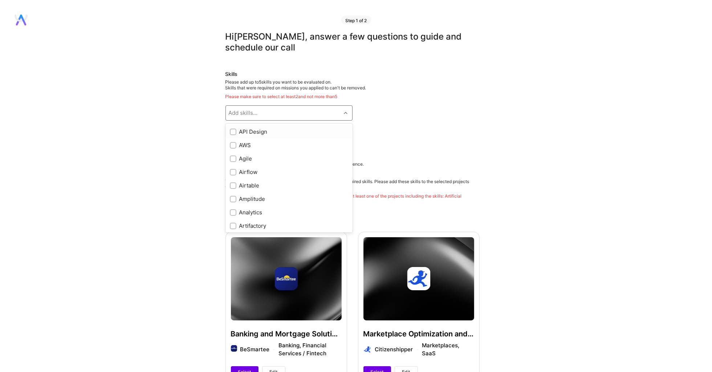
click at [251, 110] on div "Add skills..." at bounding box center [242, 113] width 29 height 8
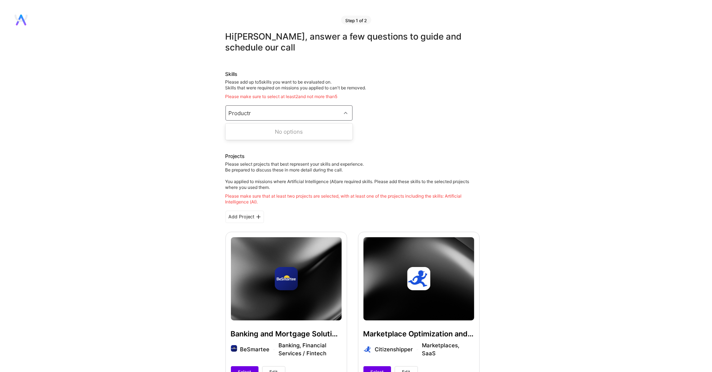
type input "Product"
click at [232, 156] on input "checkbox" at bounding box center [233, 158] width 5 height 5
checkbox input "true"
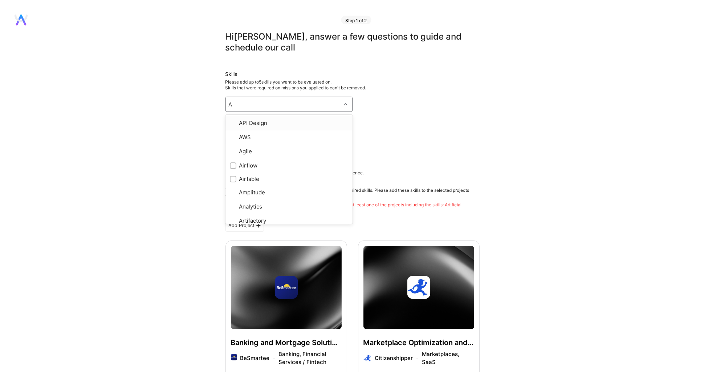
type input "AI"
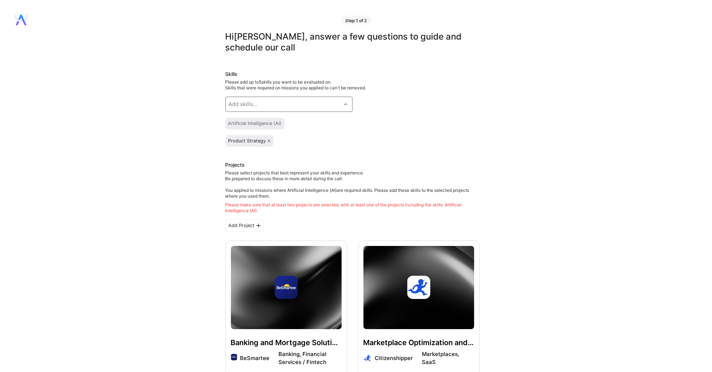
click at [243, 102] on div "Add skills..." at bounding box center [283, 104] width 115 height 15
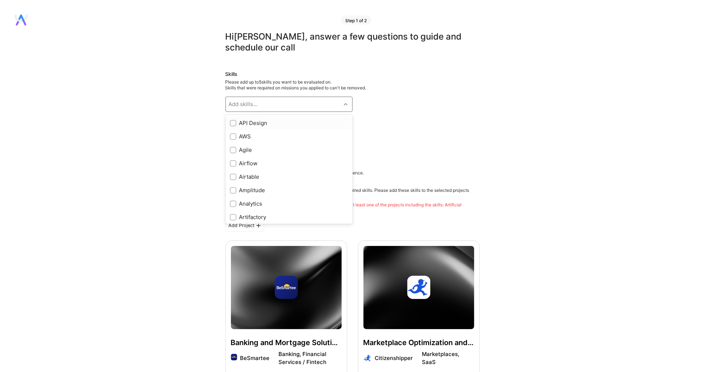
click at [243, 102] on div "Add skills..." at bounding box center [242, 105] width 29 height 8
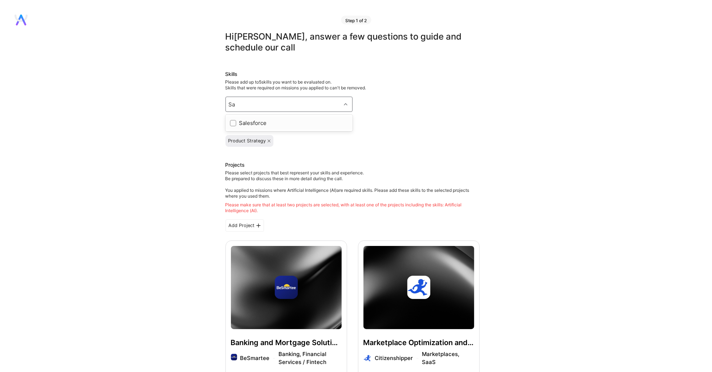
type input "S"
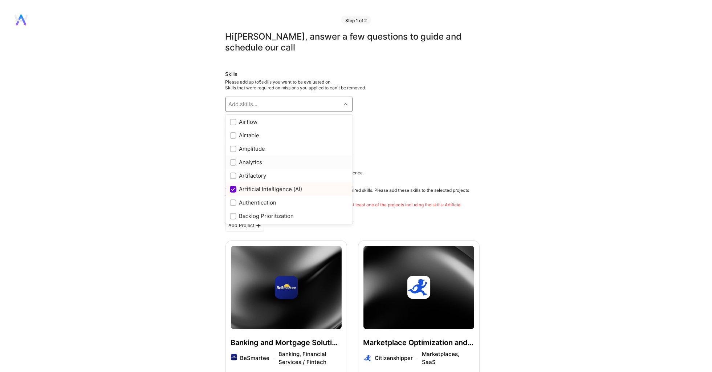
scroll to position [44, 0]
click at [233, 158] on input "checkbox" at bounding box center [233, 160] width 5 height 5
checkbox input "true"
click at [232, 151] on input "checkbox" at bounding box center [233, 153] width 5 height 5
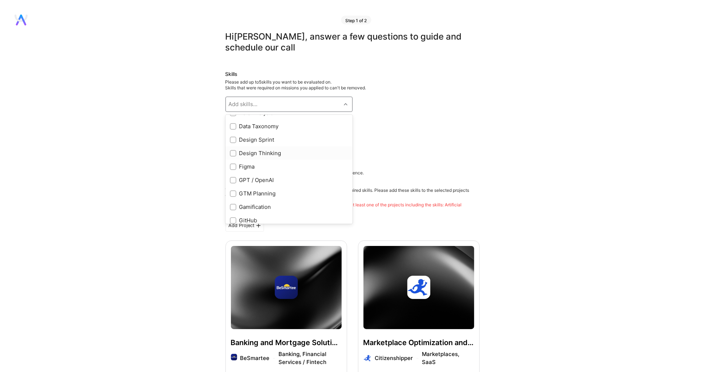
checkbox input "true"
click at [235, 164] on input "checkbox" at bounding box center [233, 166] width 5 height 5
checkbox input "true"
click at [238, 176] on div "Invision" at bounding box center [289, 180] width 118 height 8
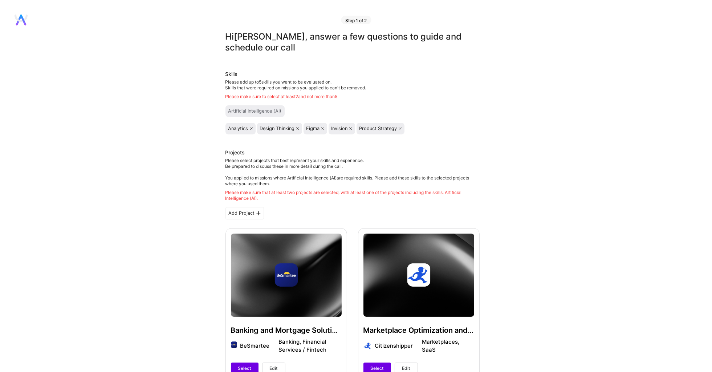
click at [350, 127] on icon at bounding box center [350, 128] width 3 height 3
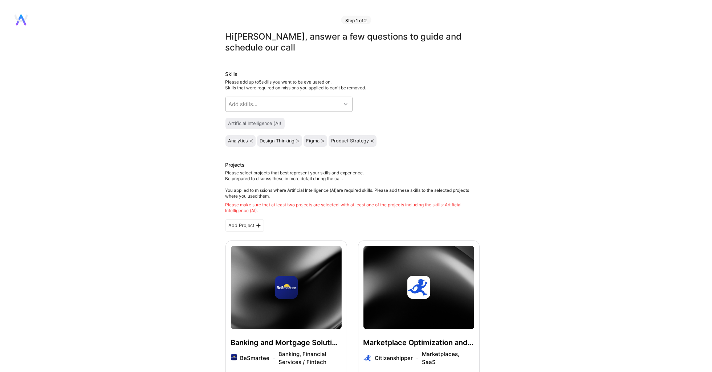
click at [233, 99] on div "Add skills..." at bounding box center [283, 104] width 115 height 15
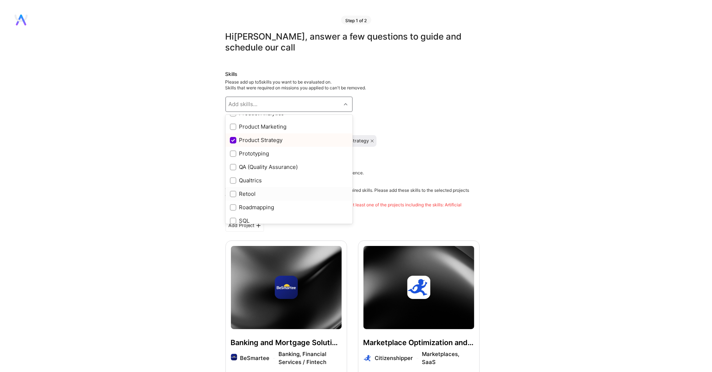
scroll to position [650, 0]
click at [240, 208] on div "Roadmapping" at bounding box center [289, 212] width 118 height 8
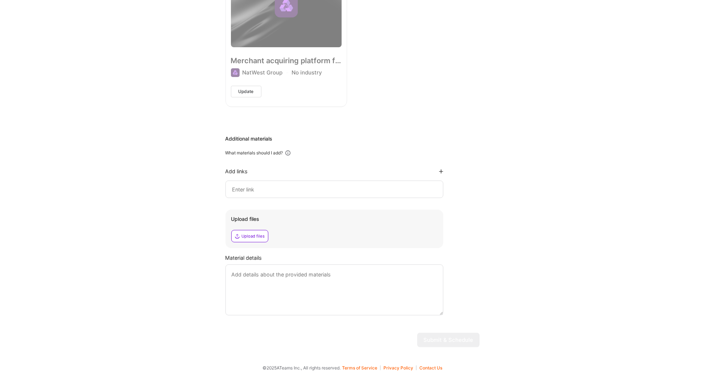
scroll to position [774, 0]
click at [247, 268] on textarea at bounding box center [334, 290] width 218 height 51
type textarea "CV/Resume"
click at [245, 234] on div "Upload files" at bounding box center [253, 237] width 23 height 6
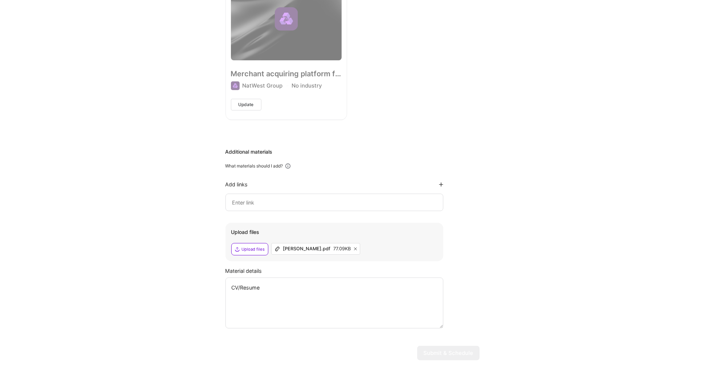
click at [247, 198] on input at bounding box center [335, 202] width 206 height 9
type input "[URL][DOMAIN_NAME][PERSON_NAME]"
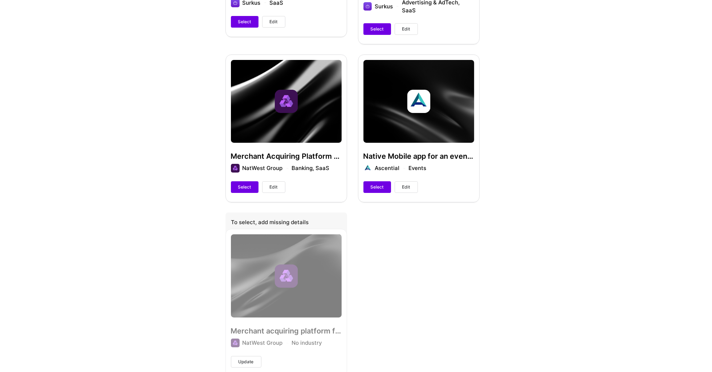
scroll to position [503, 0]
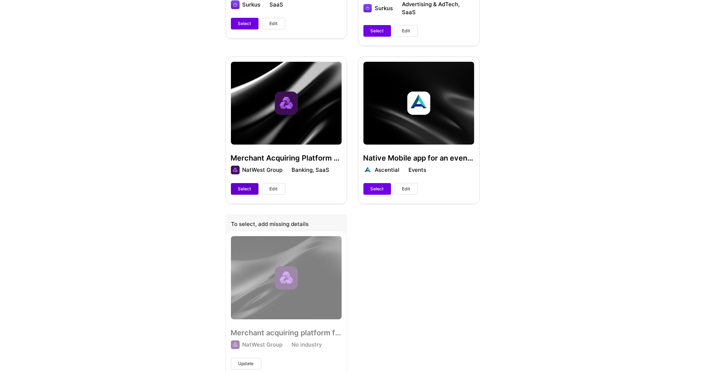
click at [235, 184] on button "Select" at bounding box center [245, 189] width 28 height 12
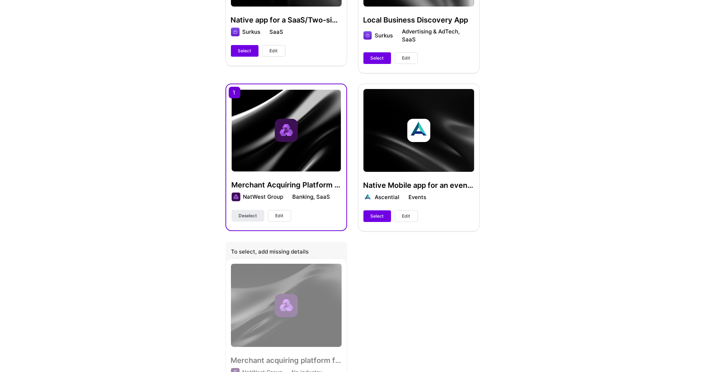
scroll to position [294, 0]
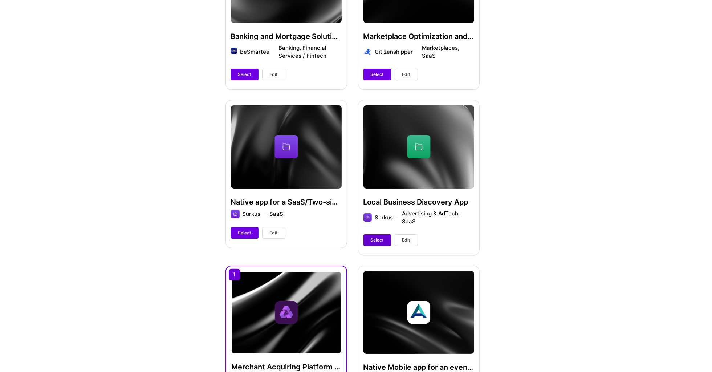
click at [371, 237] on span "Select" at bounding box center [377, 240] width 13 height 7
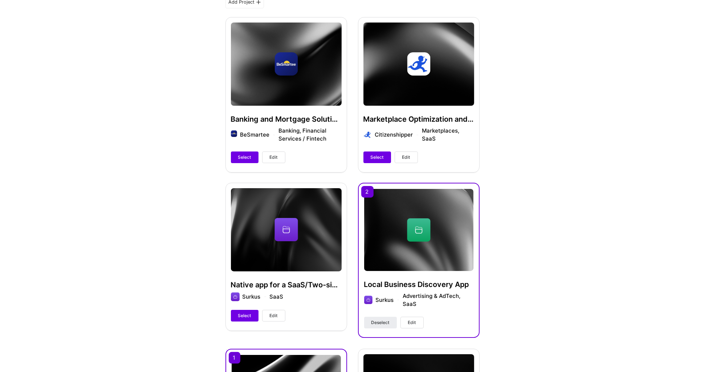
scroll to position [210, 0]
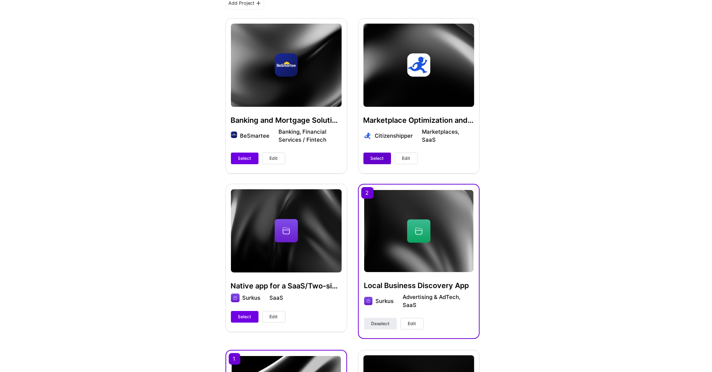
click at [381, 155] on span "Select" at bounding box center [377, 158] width 13 height 7
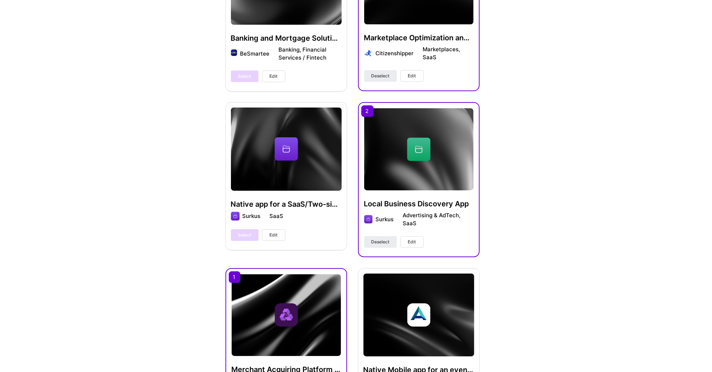
scroll to position [282, 0]
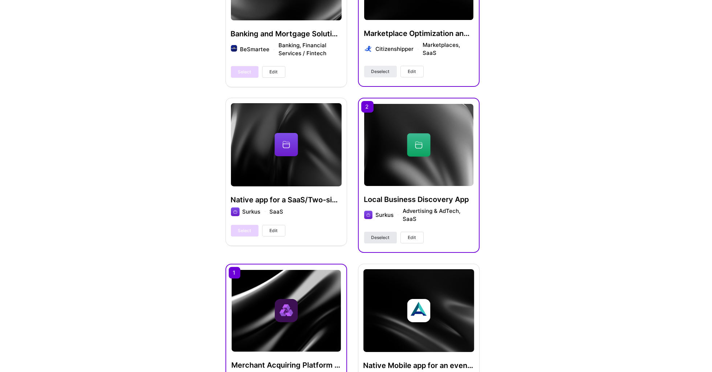
click at [372, 234] on span "Deselect" at bounding box center [380, 237] width 18 height 7
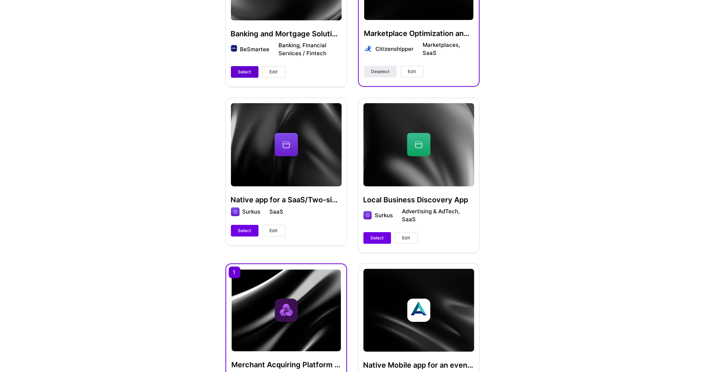
click at [241, 69] on span "Select" at bounding box center [244, 72] width 13 height 7
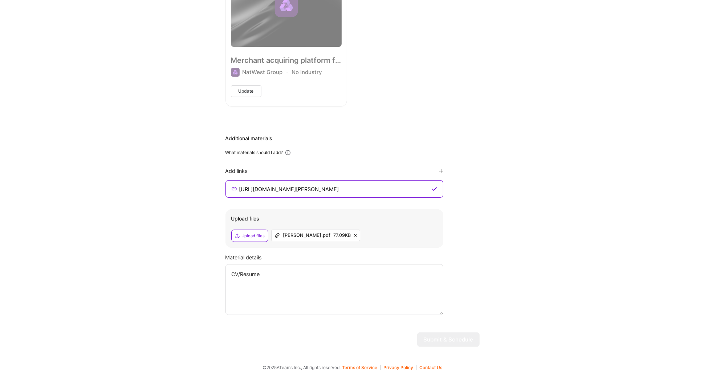
scroll to position [761, 0]
click at [308, 273] on textarea "CV/Resume" at bounding box center [334, 289] width 218 height 51
click at [281, 275] on textarea "CV/Resume" at bounding box center [334, 289] width 218 height 51
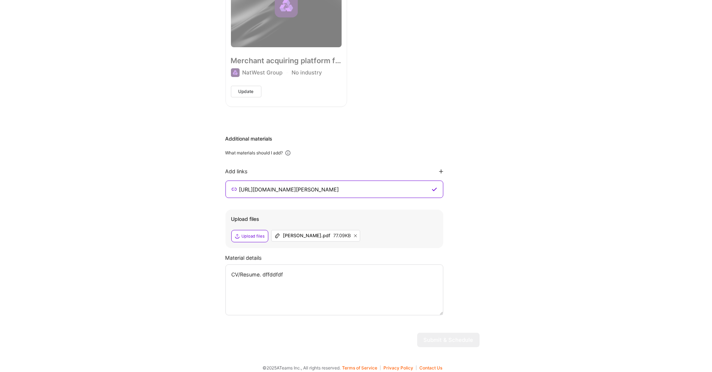
click at [298, 265] on textarea "CV/Resume. dffddfdf" at bounding box center [334, 289] width 218 height 51
click at [294, 272] on textarea "CV/Resume. dffddfdf" at bounding box center [334, 289] width 218 height 51
paste textarea "At [GEOGRAPHIC_DATA], I led development of a next-gen Mortgage B2B & B2B2C SaaS…"
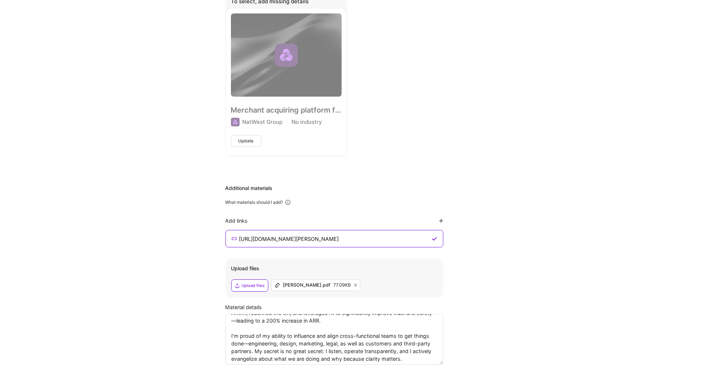
scroll to position [751, 0]
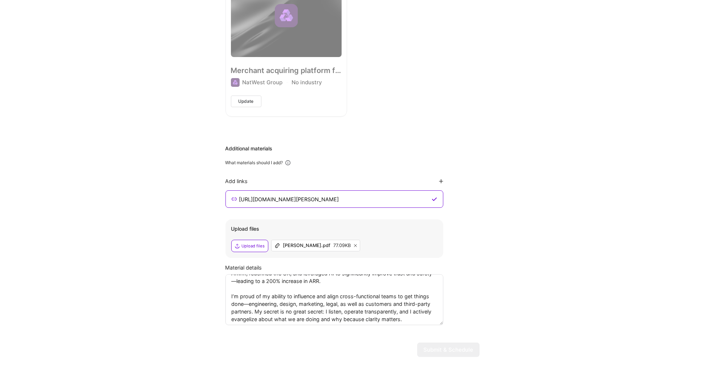
type textarea "CV/Resume. At [GEOGRAPHIC_DATA], I led development of a next-gen Mortgage B2B &…"
click at [442, 178] on div "Add links" at bounding box center [334, 181] width 218 height 7
click at [442, 179] on icon at bounding box center [441, 181] width 4 height 4
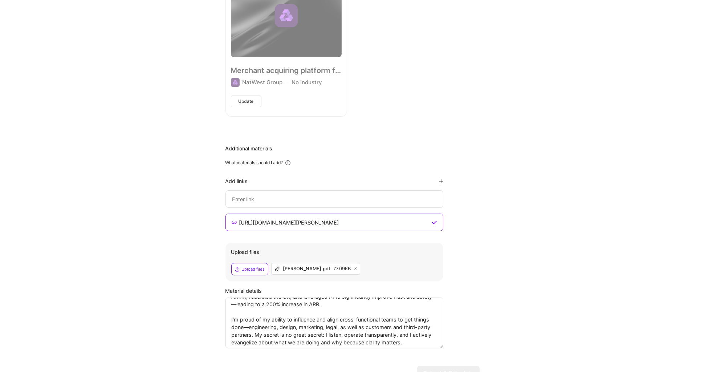
click at [261, 195] on input at bounding box center [335, 199] width 206 height 9
paste input "[URL][DOMAIN_NAME]"
type input "[URL][DOMAIN_NAME]"
click at [442, 179] on icon at bounding box center [441, 181] width 4 height 4
type input "[URL][DOMAIN_NAME]"
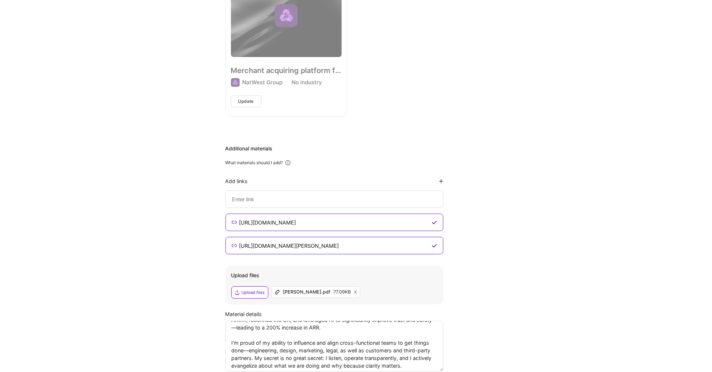
click at [286, 195] on input at bounding box center [335, 199] width 206 height 9
paste input "[URL][DOMAIN_NAME][PERSON_NAME]"
type input "[URL][DOMAIN_NAME][PERSON_NAME]"
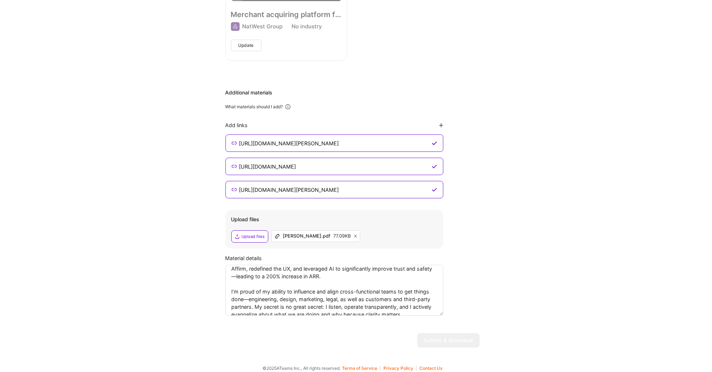
scroll to position [41, 0]
drag, startPoint x: 264, startPoint y: 269, endPoint x: 403, endPoint y: 360, distance: 166.4
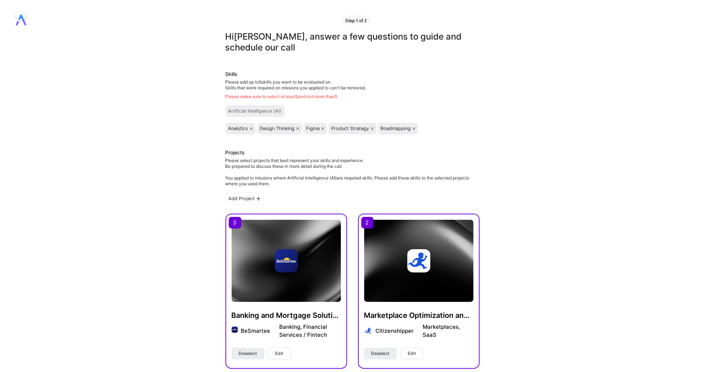
scroll to position [0, 0]
type textarea "CV/Resume."
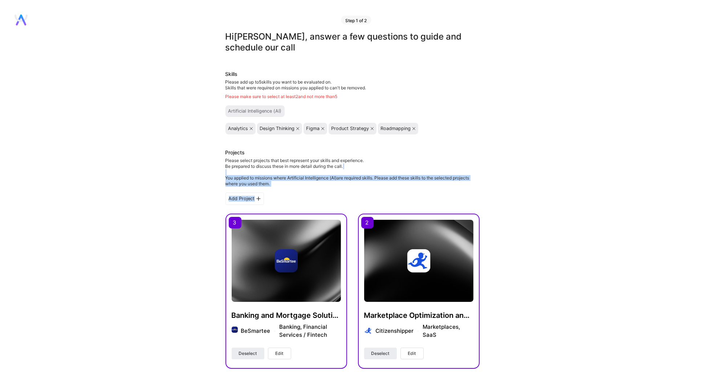
drag, startPoint x: 247, startPoint y: 172, endPoint x: 315, endPoint y: 185, distance: 68.7
click at [318, 177] on div "Please select projects that best represent your skills and experience. Be prepa…" at bounding box center [352, 172] width 254 height 29
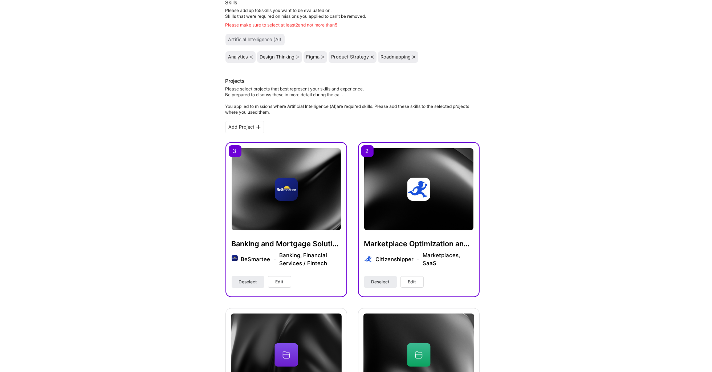
scroll to position [114, 0]
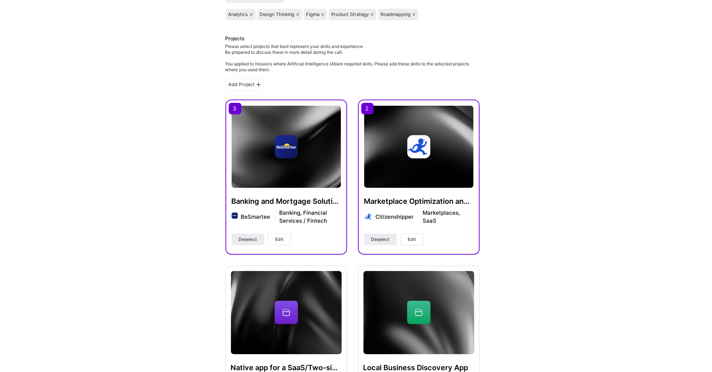
click at [282, 236] on span "Edit" at bounding box center [280, 239] width 8 height 7
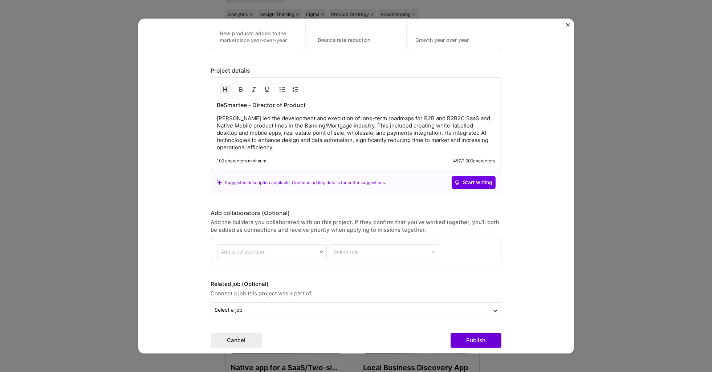
scroll to position [579, 0]
click at [469, 340] on button "Publish" at bounding box center [476, 340] width 51 height 15
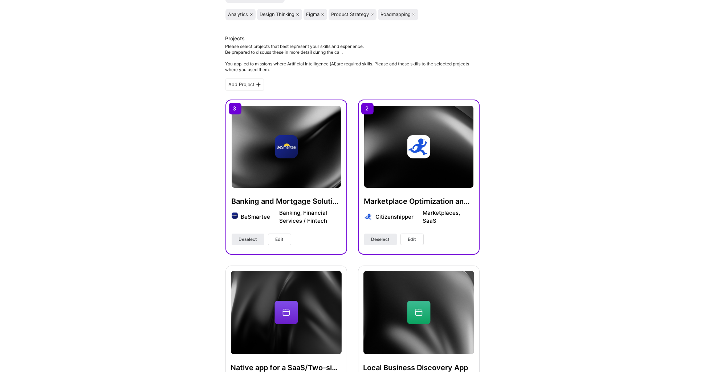
click at [412, 236] on span "Edit" at bounding box center [412, 239] width 8 height 7
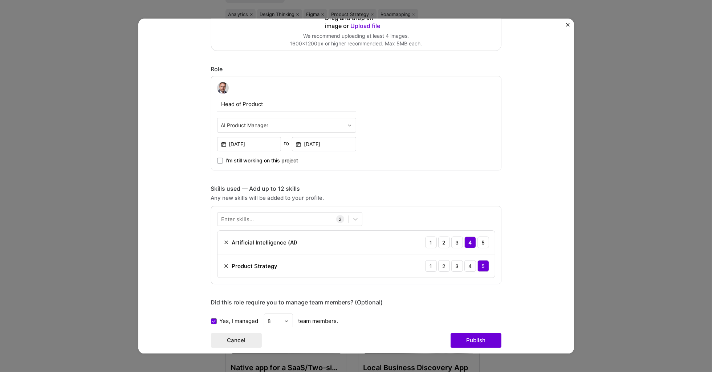
scroll to position [197, 0]
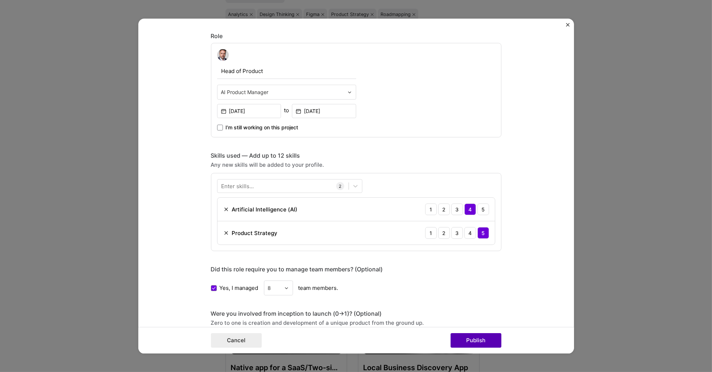
click at [470, 340] on button "Publish" at bounding box center [476, 340] width 51 height 15
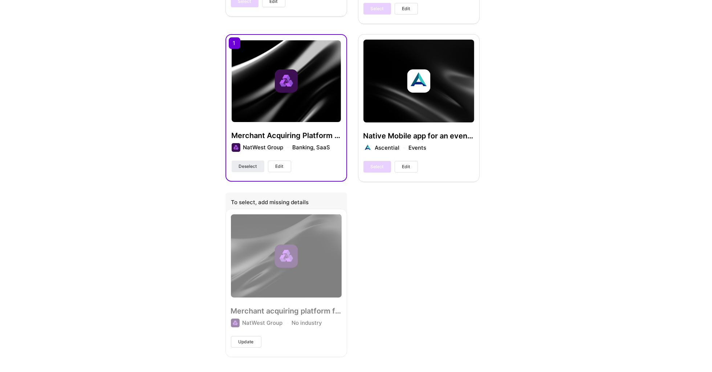
scroll to position [513, 0]
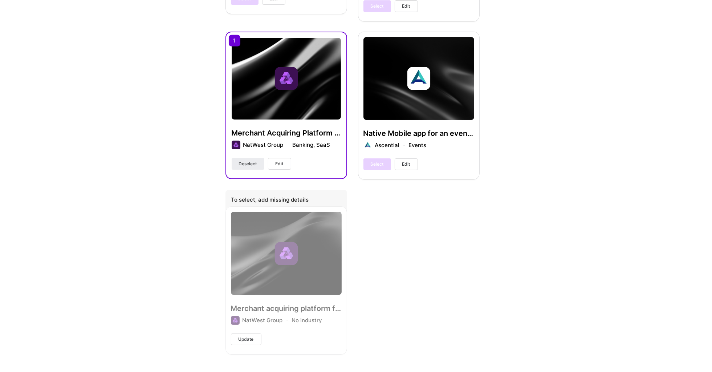
click at [281, 161] on span "Edit" at bounding box center [280, 163] width 8 height 7
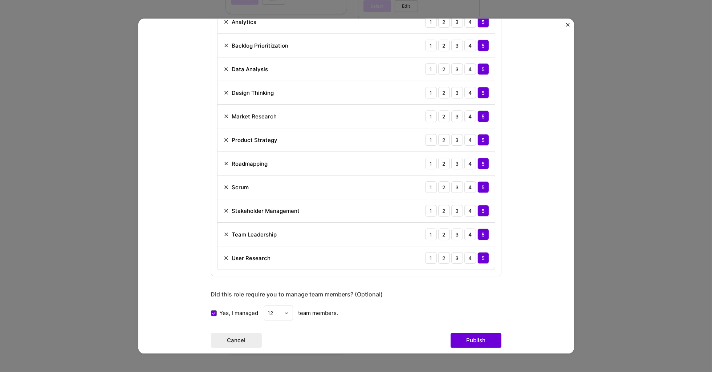
scroll to position [414, 0]
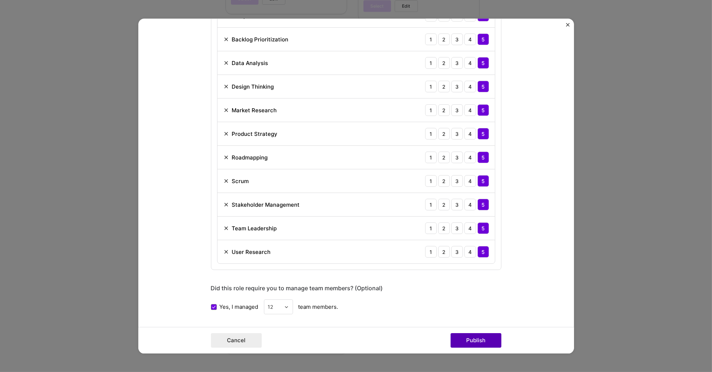
click at [470, 340] on button "Publish" at bounding box center [476, 340] width 51 height 15
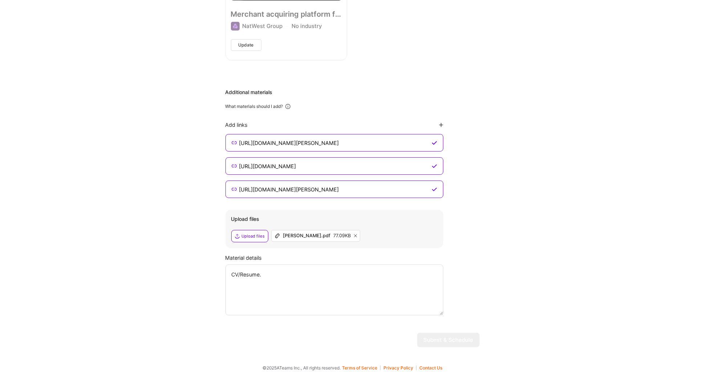
scroll to position [807, 0]
click at [270, 283] on textarea "CV/Resume." at bounding box center [334, 290] width 218 height 51
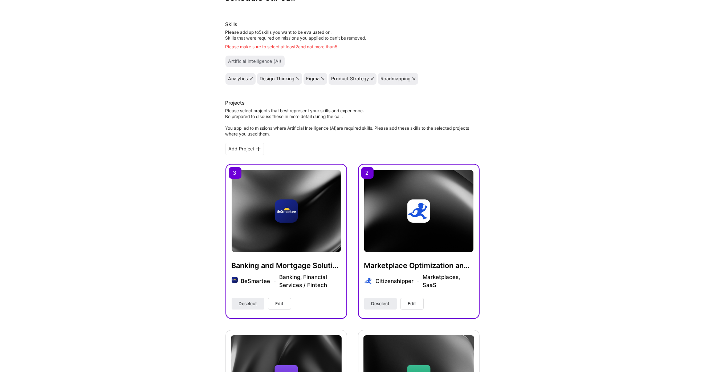
scroll to position [49, 0]
